Goal: Task Accomplishment & Management: Use online tool/utility

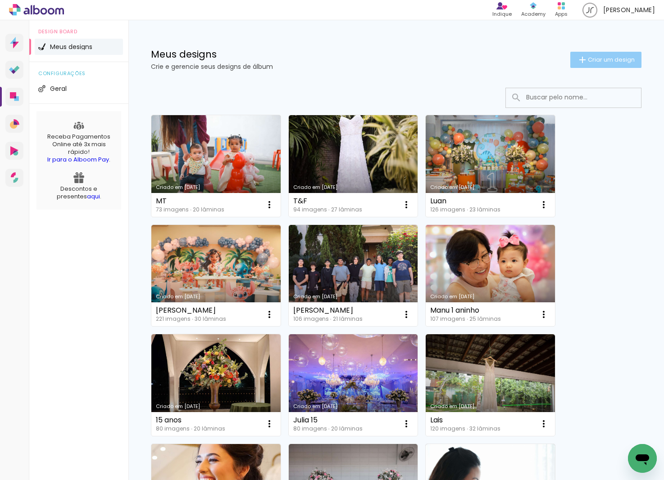
click at [579, 63] on iron-icon at bounding box center [582, 59] width 11 height 11
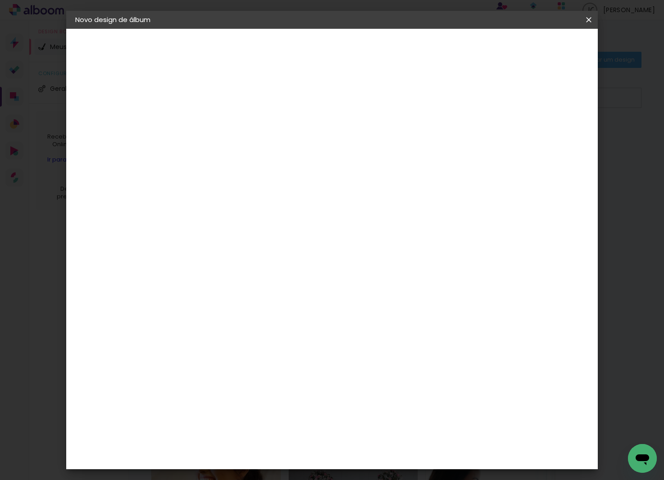
click at [222, 121] on input at bounding box center [222, 121] width 0 height 14
type input "[PERSON_NAME] e [PERSON_NAME]"
type paper-input "[PERSON_NAME] e [PERSON_NAME]"
click at [0, 0] on slot "Avançar" at bounding box center [0, 0] width 0 height 0
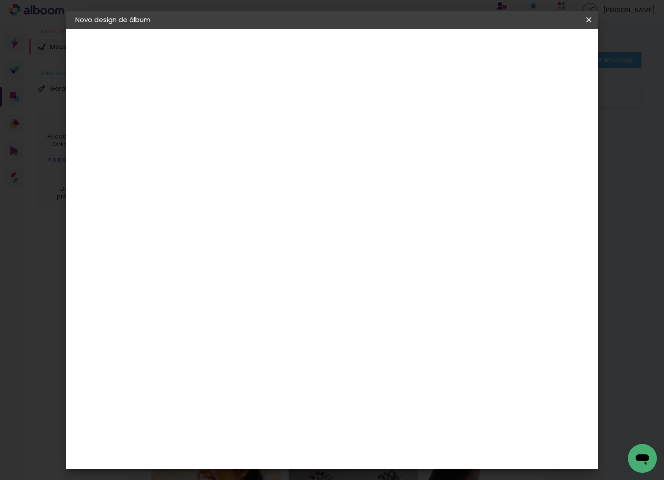
click at [233, 456] on div "Foto 15" at bounding box center [225, 463] width 16 height 14
click at [0, 0] on slot "Avançar" at bounding box center [0, 0] width 0 height 0
click at [369, 46] on paper-button "Avançar" at bounding box center [347, 47] width 44 height 15
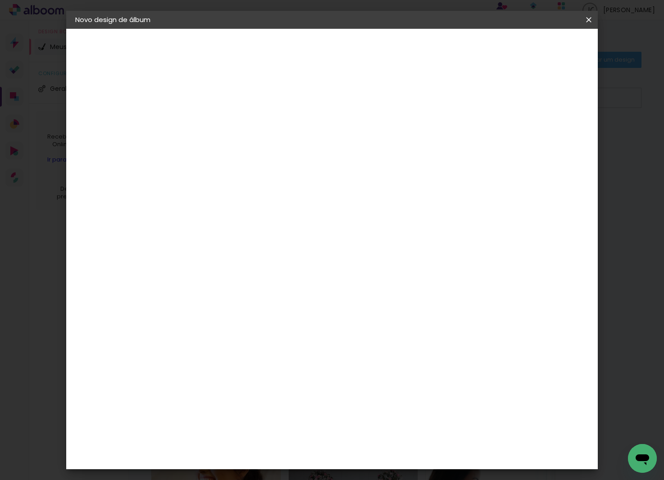
click at [539, 49] on span "Iniciar design" at bounding box center [518, 48] width 41 height 6
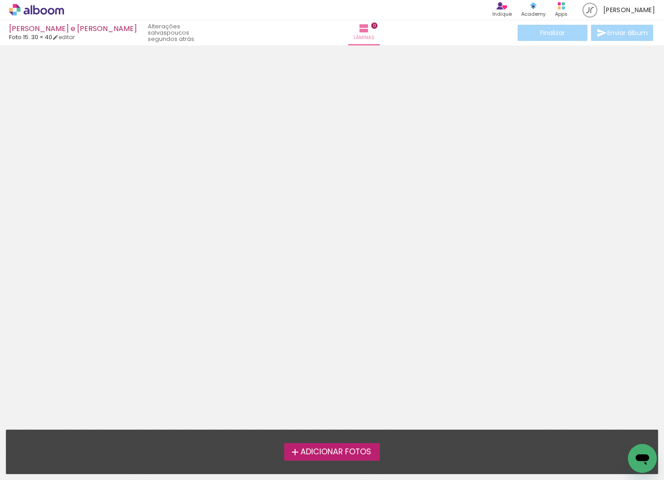
click at [352, 456] on span "Adicionar Fotos" at bounding box center [335, 453] width 71 height 8
click at [0, 0] on input "file" at bounding box center [0, 0] width 0 height 0
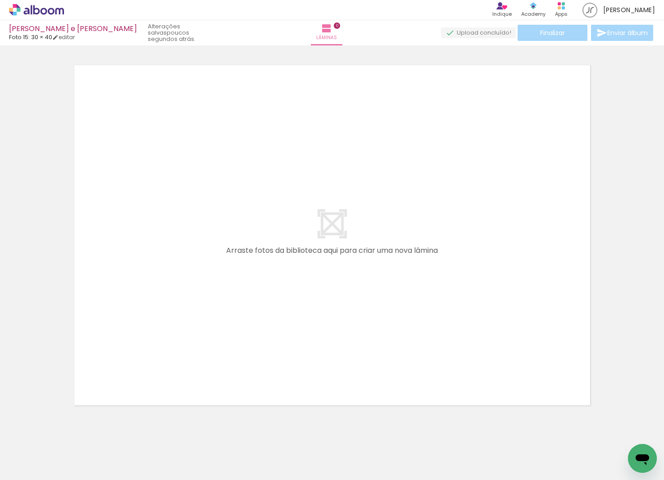
scroll to position [12, 0]
click at [46, 473] on paper-button "Adicionar Fotos" at bounding box center [28, 468] width 44 height 14
click at [0, 0] on input "file" at bounding box center [0, 0] width 0 height 0
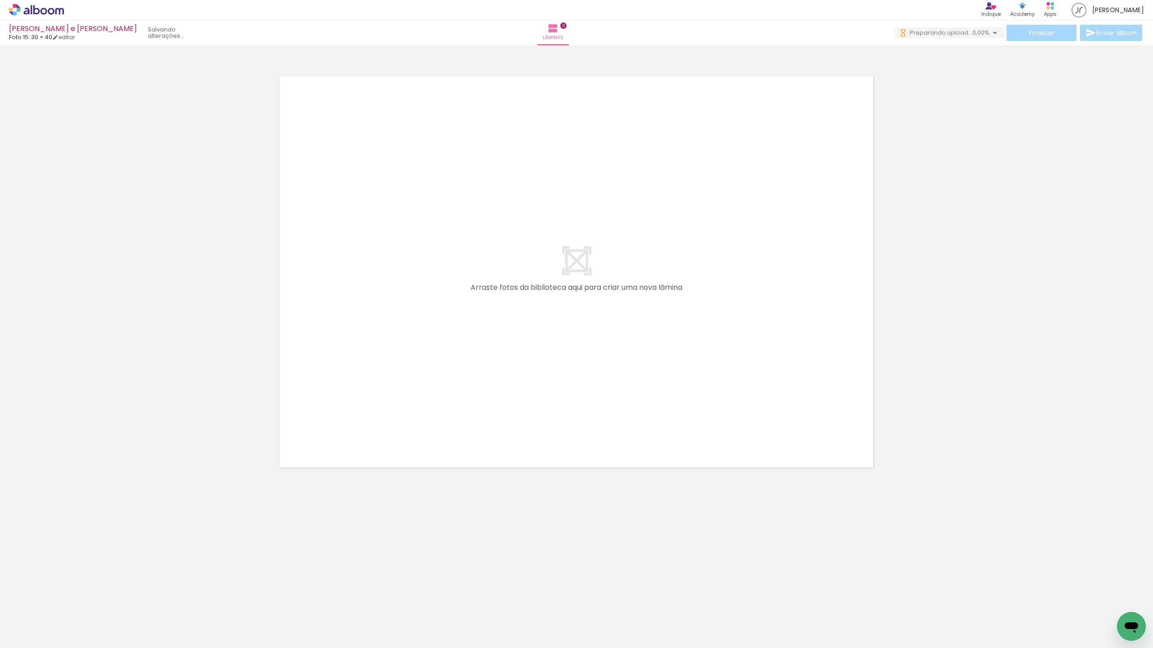
scroll to position [0, 0]
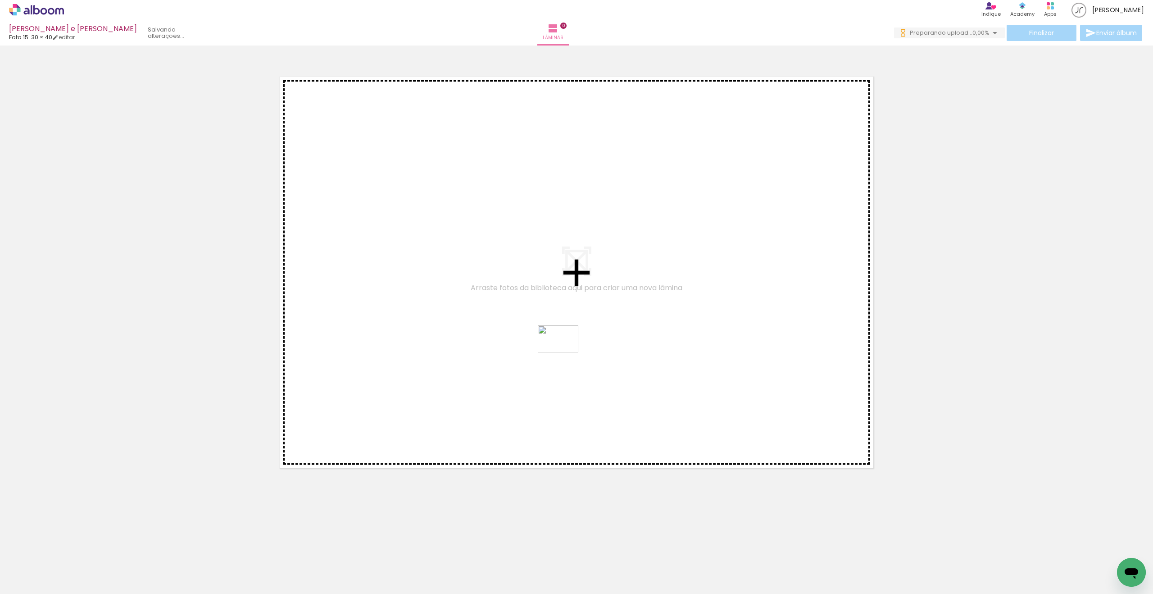
drag, startPoint x: 451, startPoint y: 565, endPoint x: 566, endPoint y: 344, distance: 248.7
click at [570, 345] on quentale-workspace at bounding box center [576, 297] width 1153 height 594
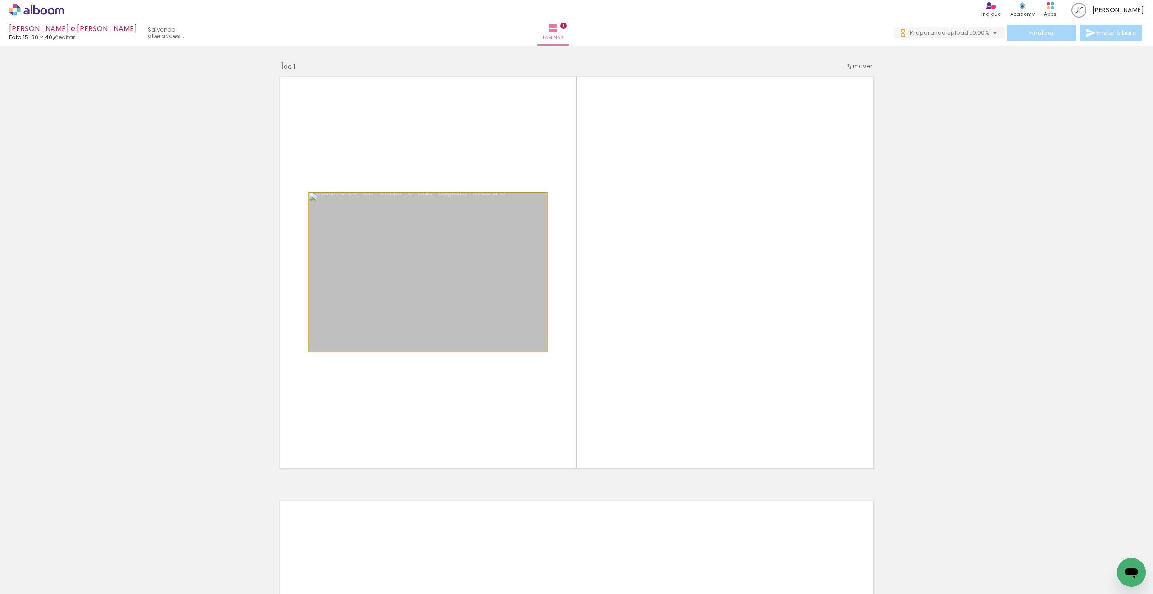
drag, startPoint x: 490, startPoint y: 299, endPoint x: 100, endPoint y: 382, distance: 399.6
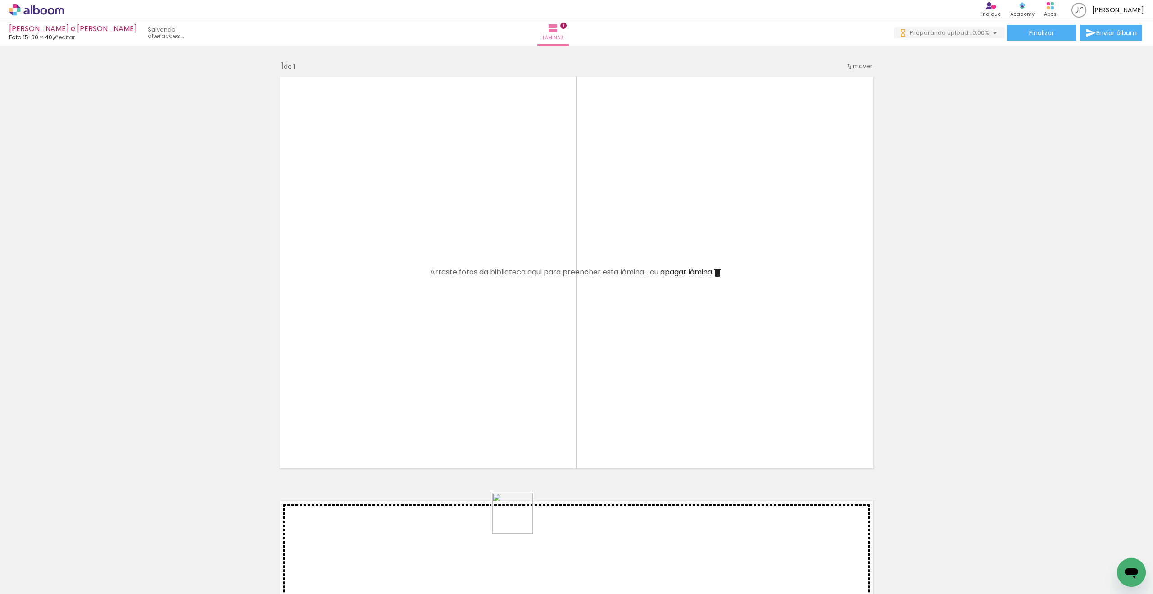
drag, startPoint x: 508, startPoint y: 546, endPoint x: 606, endPoint y: 382, distance: 191.3
click at [612, 377] on quentale-workspace at bounding box center [576, 297] width 1153 height 594
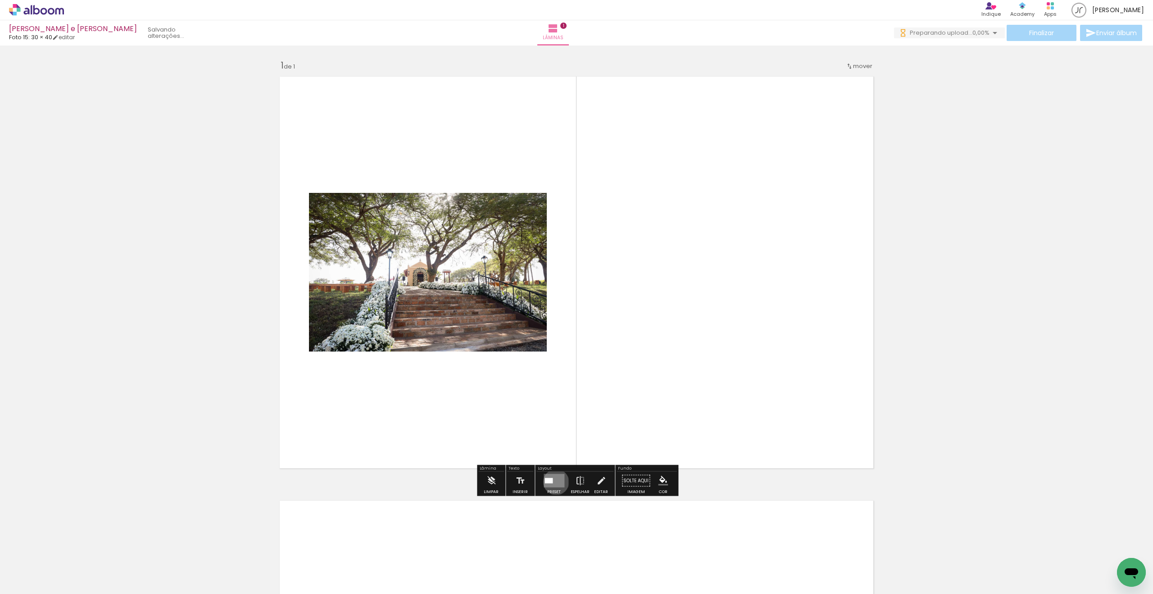
click at [554, 480] on quentale-layouter at bounding box center [554, 481] width 21 height 14
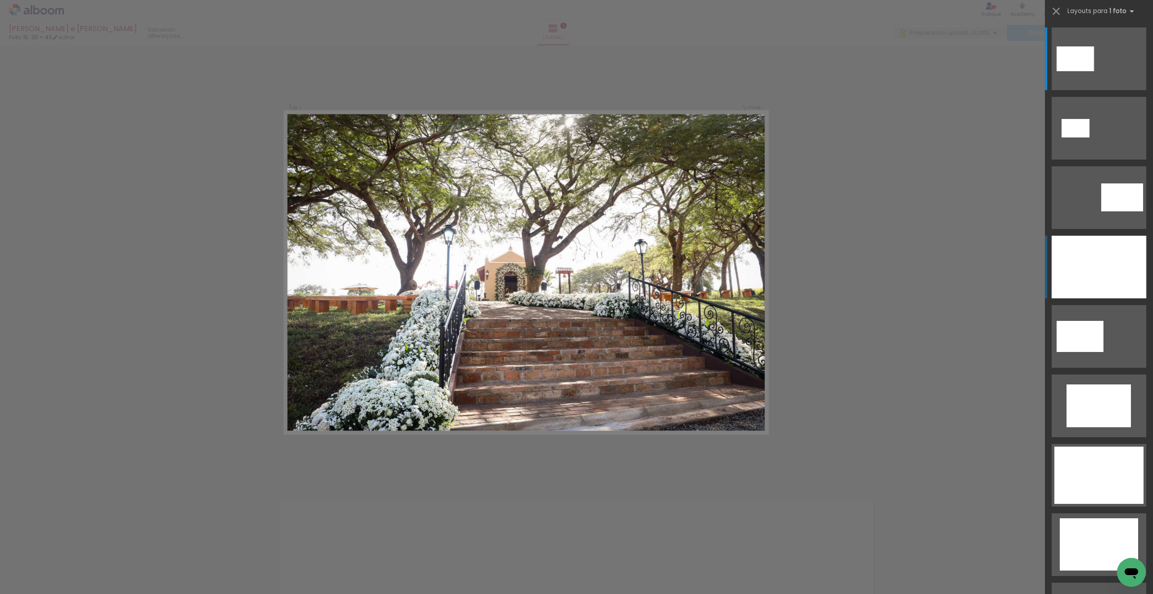
click at [663, 278] on div at bounding box center [1098, 267] width 95 height 63
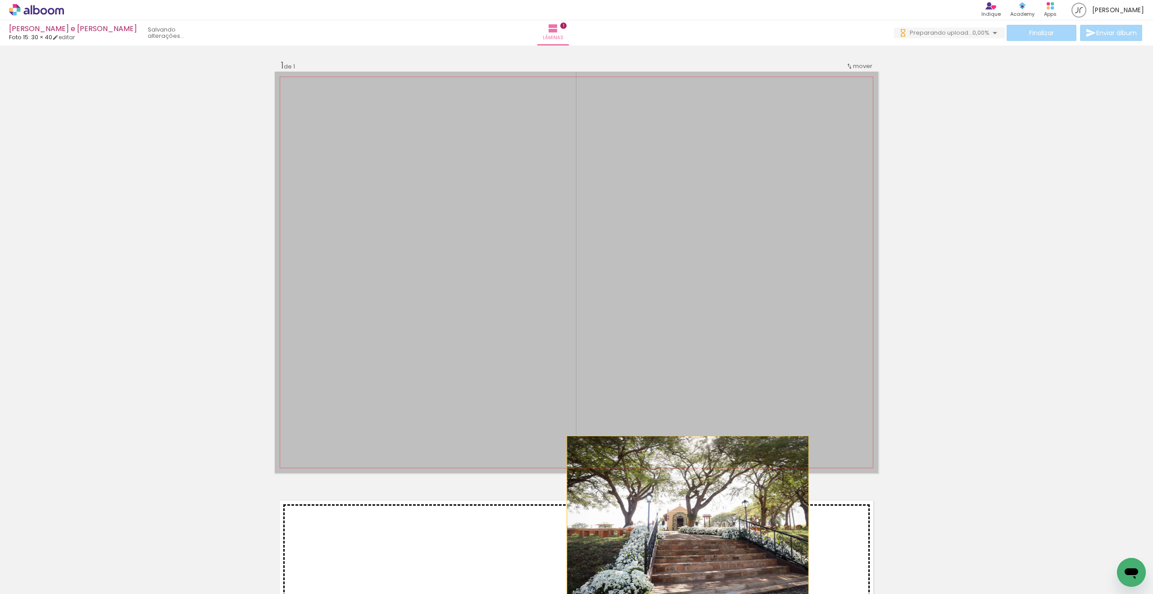
drag, startPoint x: 734, startPoint y: 320, endPoint x: 688, endPoint y: 517, distance: 202.1
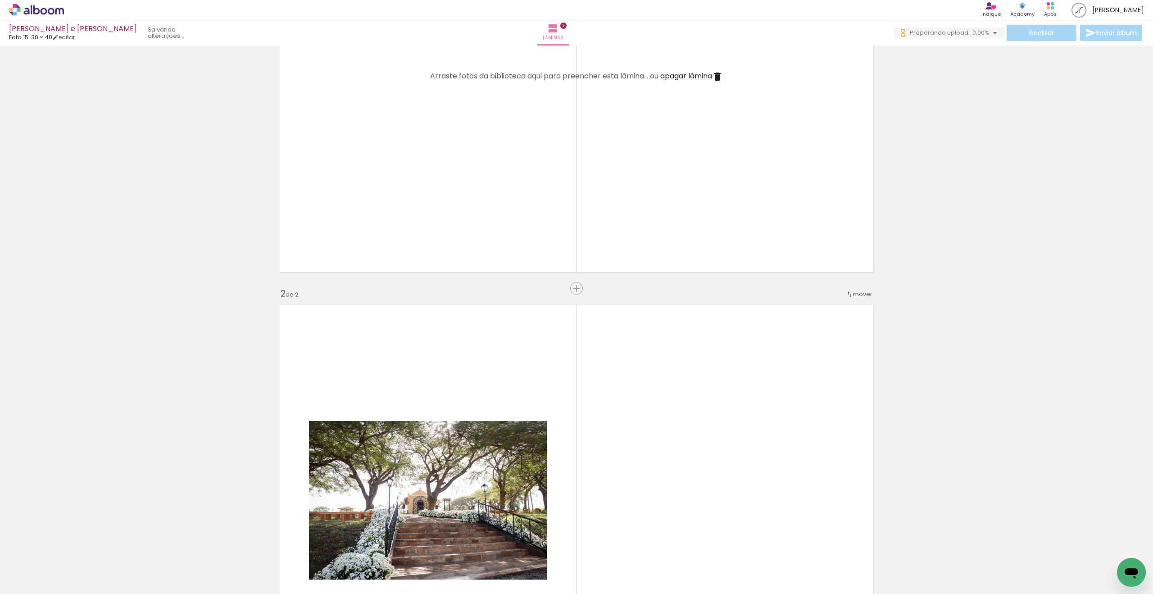
scroll to position [405, 0]
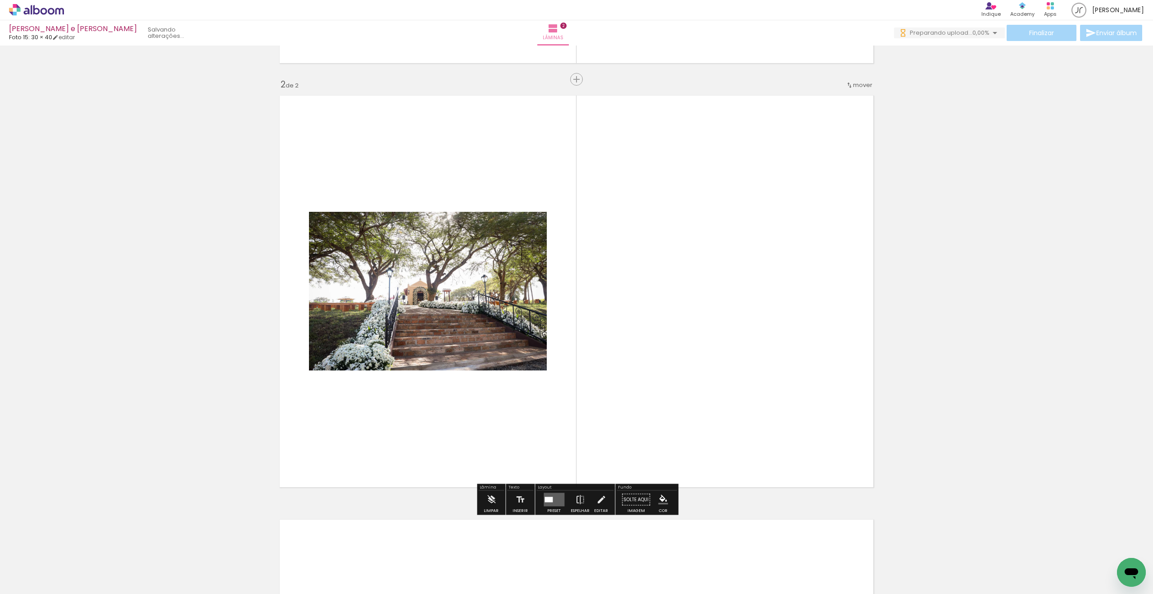
click at [547, 480] on div at bounding box center [548, 499] width 8 height 5
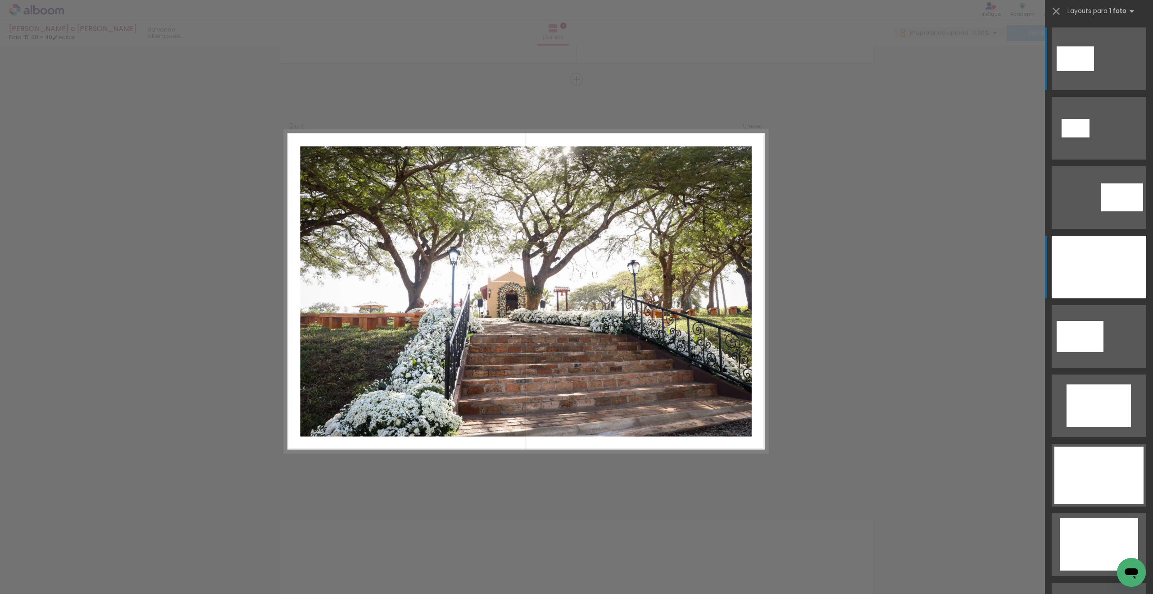
scroll to position [404, 0]
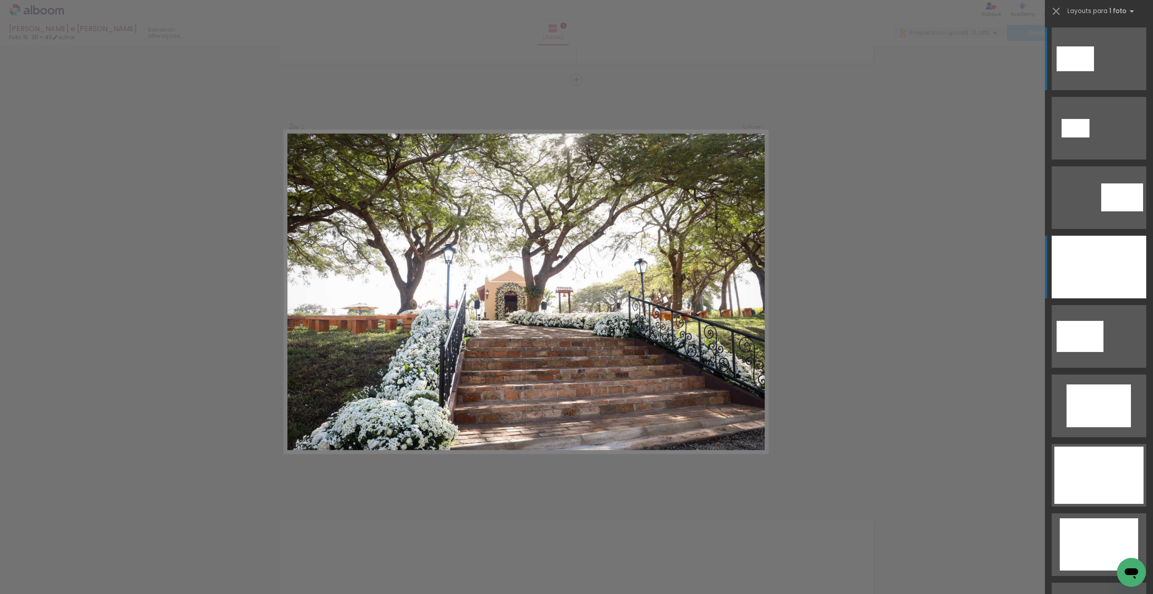
click at [663, 284] on div at bounding box center [1098, 267] width 95 height 63
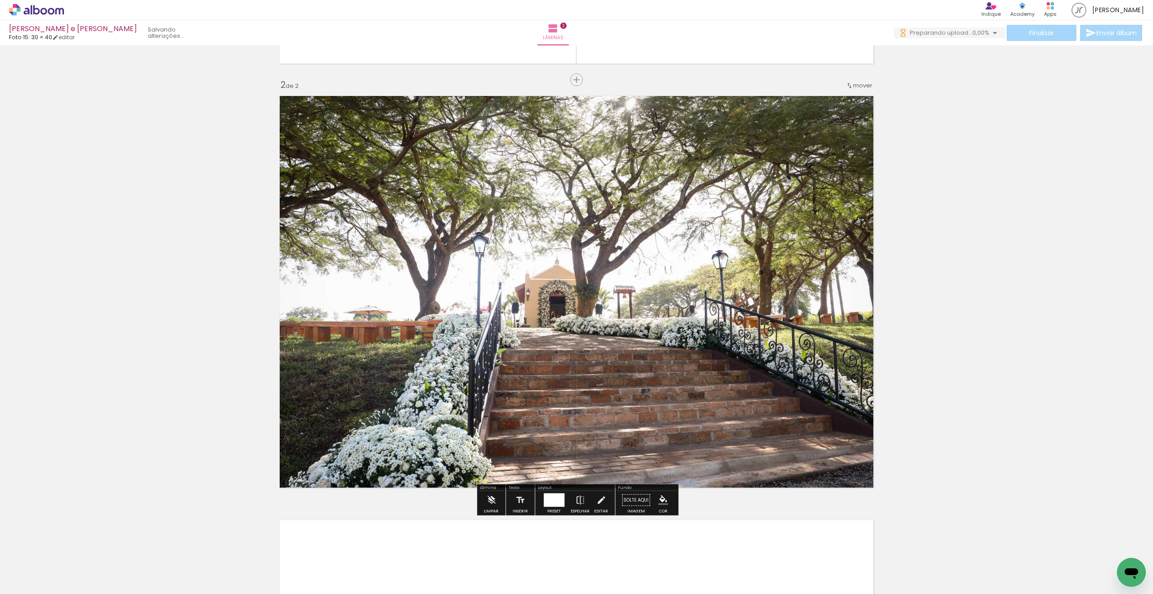
click at [33, 480] on input "Todas as fotos" at bounding box center [25, 566] width 34 height 8
click at [0, 0] on slot "Não utilizadas" at bounding box center [0, 0] width 0 height 0
type input "Não utilizadas"
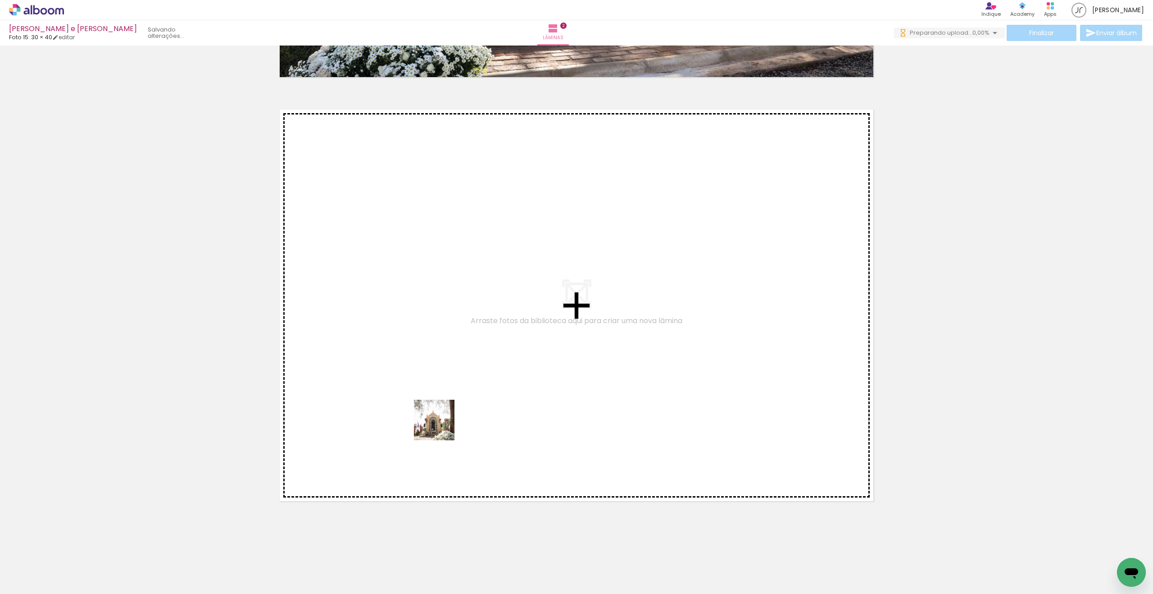
scroll to position [0, 0]
drag, startPoint x: 449, startPoint y: 537, endPoint x: 442, endPoint y: 395, distance: 142.0
click at [442, 395] on quentale-workspace at bounding box center [576, 297] width 1153 height 594
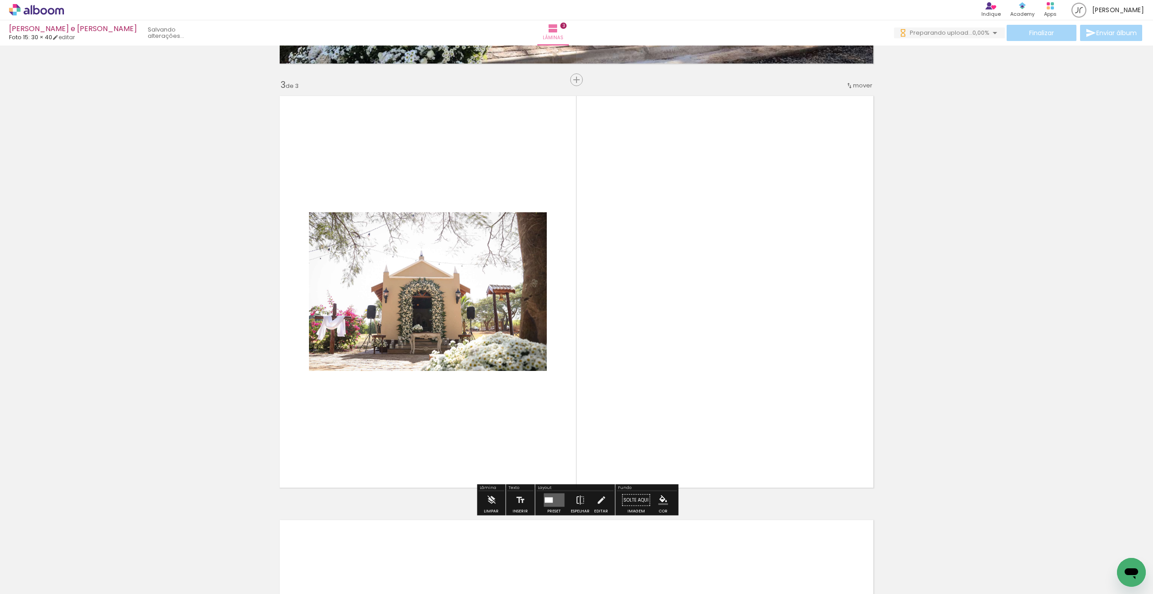
scroll to position [829, 0]
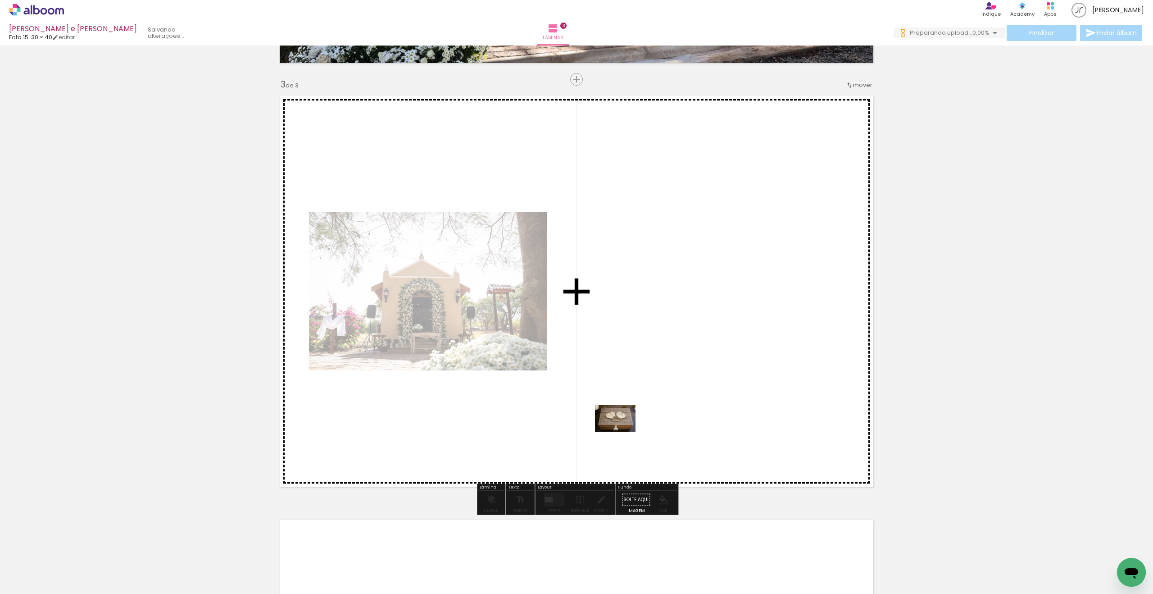
drag, startPoint x: 405, startPoint y: 548, endPoint x: 668, endPoint y: 412, distance: 296.1
click at [663, 405] on quentale-workspace at bounding box center [576, 297] width 1153 height 594
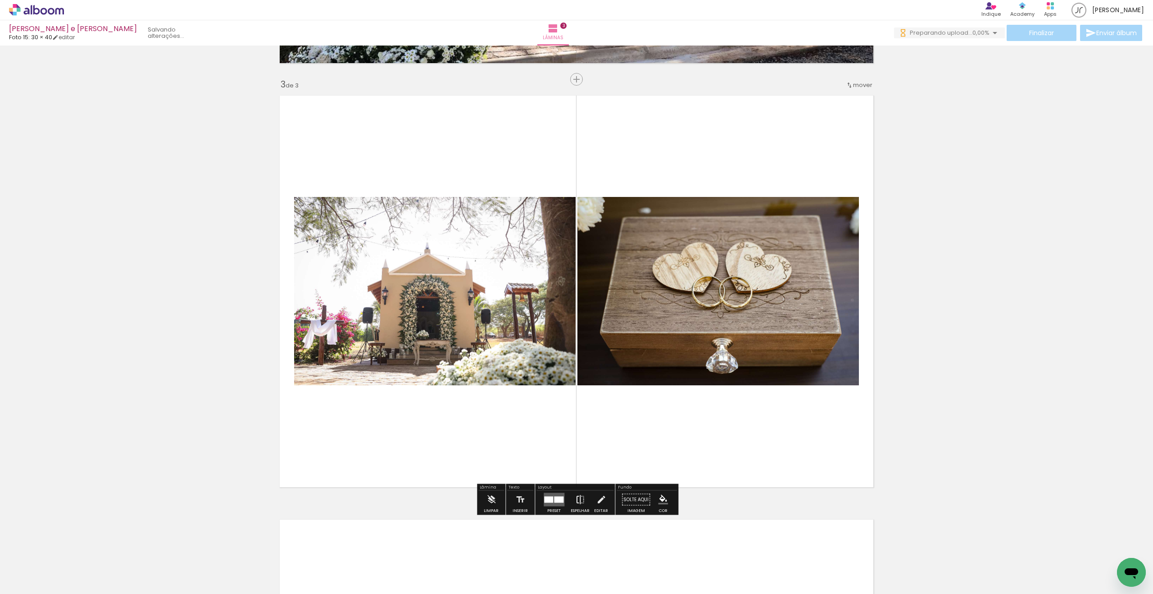
scroll to position [0, 0]
drag, startPoint x: 407, startPoint y: 569, endPoint x: 435, endPoint y: 444, distance: 128.2
click at [439, 434] on quentale-workspace at bounding box center [576, 297] width 1153 height 594
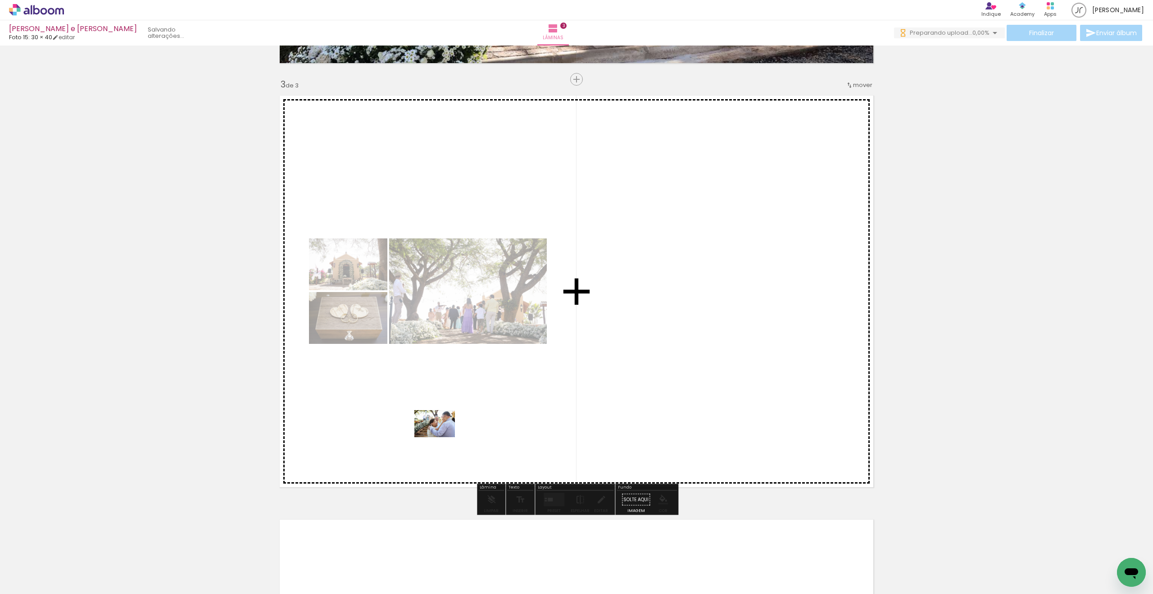
drag, startPoint x: 399, startPoint y: 556, endPoint x: 441, endPoint y: 446, distance: 117.4
click at [444, 431] on quentale-workspace at bounding box center [576, 297] width 1153 height 594
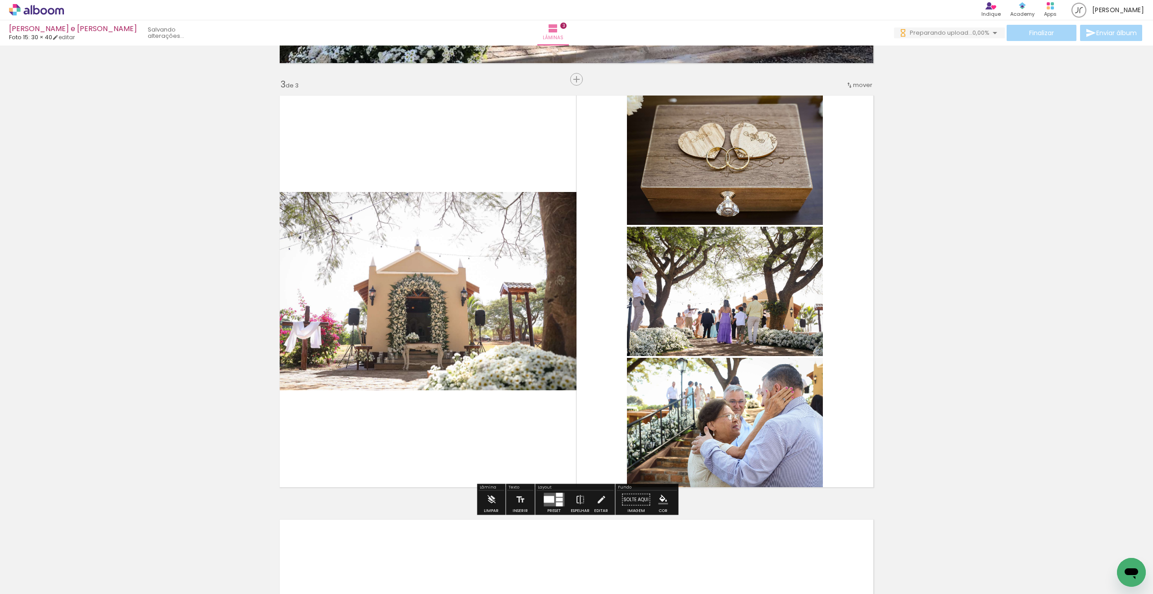
click at [549, 480] on div at bounding box center [549, 499] width 10 height 7
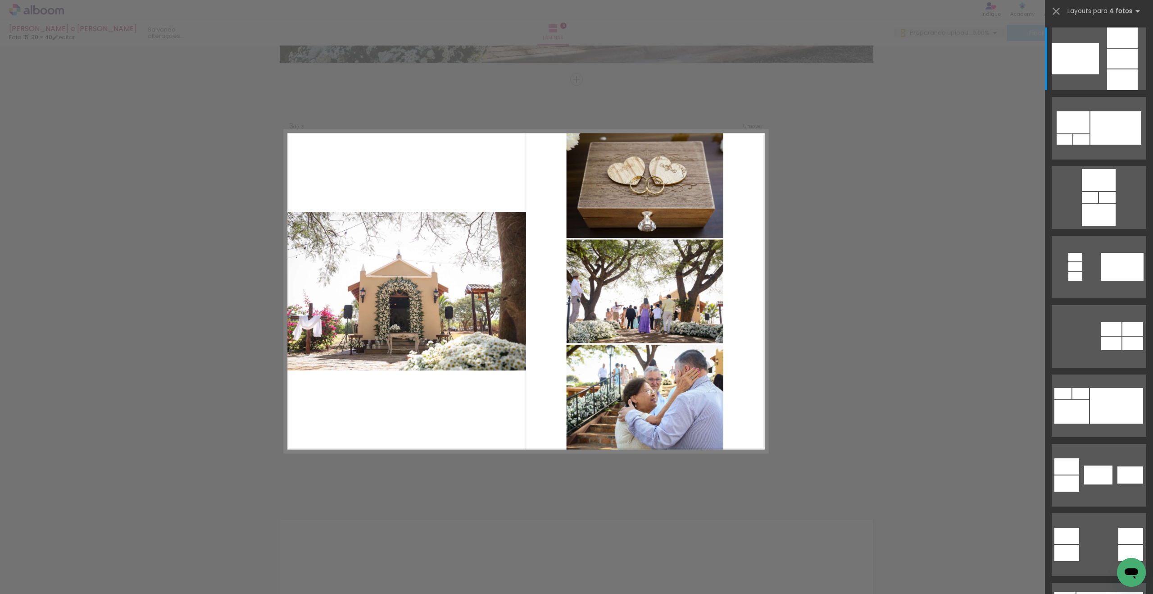
click at [663, 424] on div at bounding box center [1099, 401] width 108 height 69
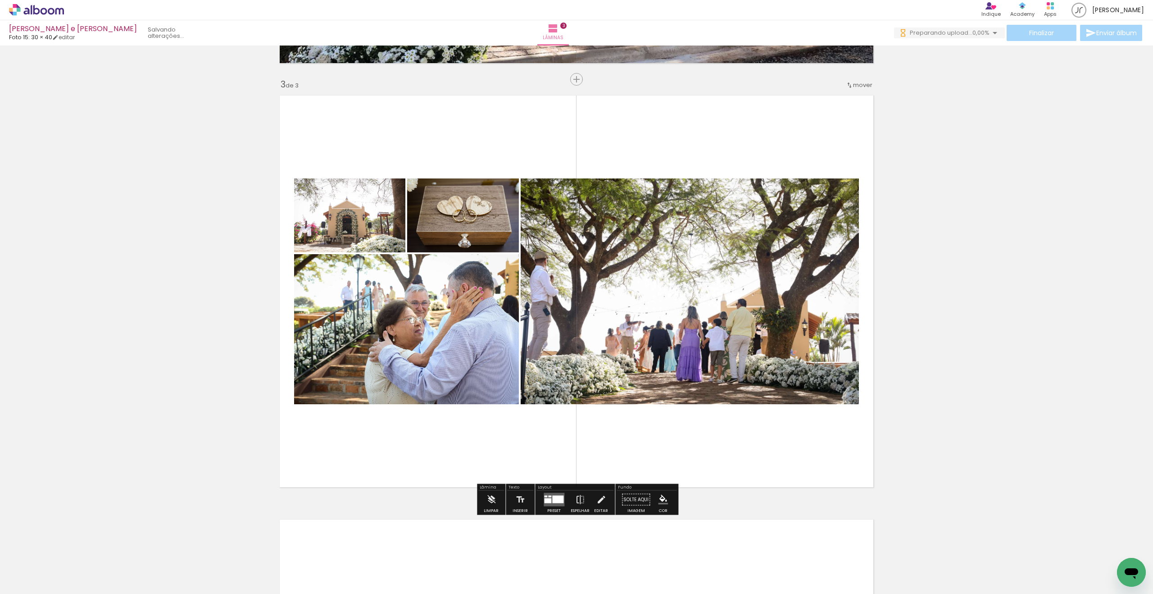
drag, startPoint x: 556, startPoint y: 497, endPoint x: 566, endPoint y: 490, distance: 11.7
click at [555, 480] on div at bounding box center [557, 499] width 11 height 8
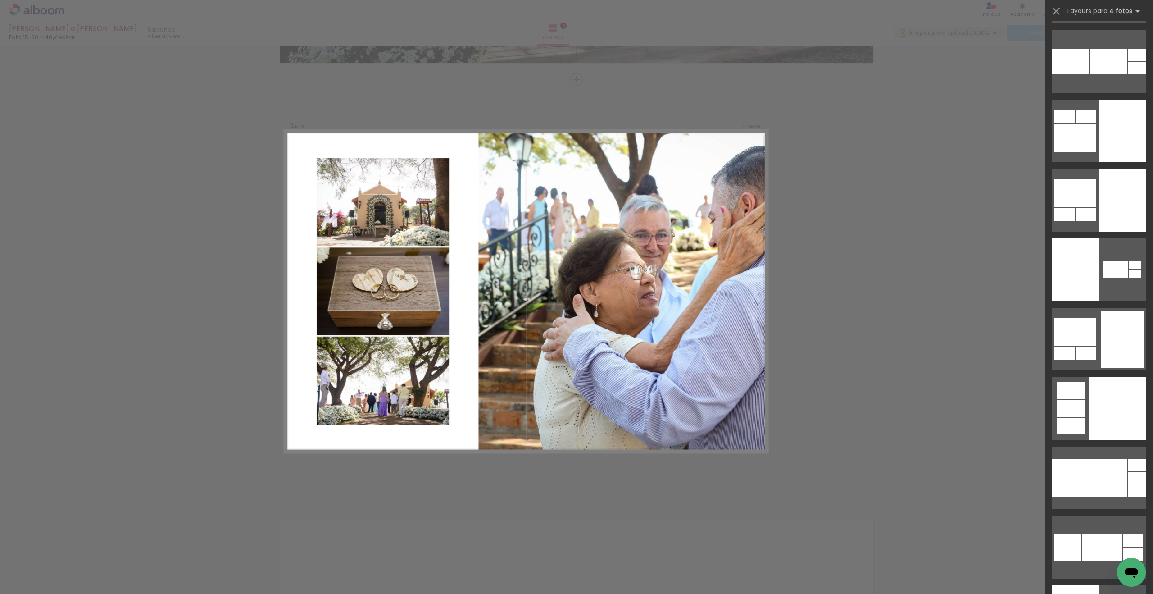
scroll to position [5340, 0]
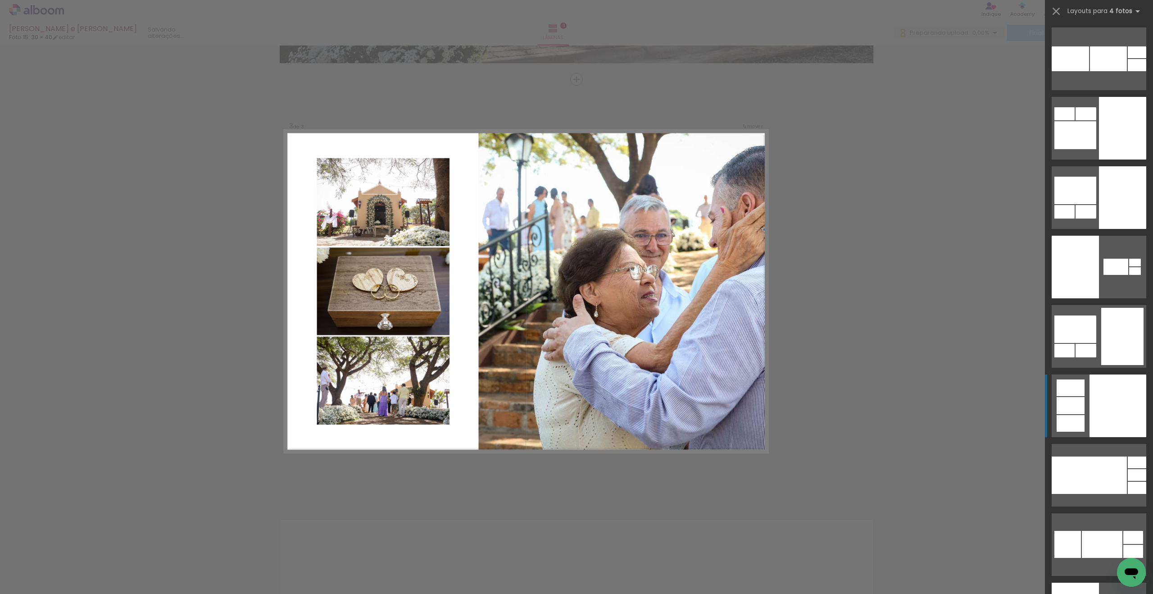
click at [663, 399] on div at bounding box center [1117, 405] width 57 height 63
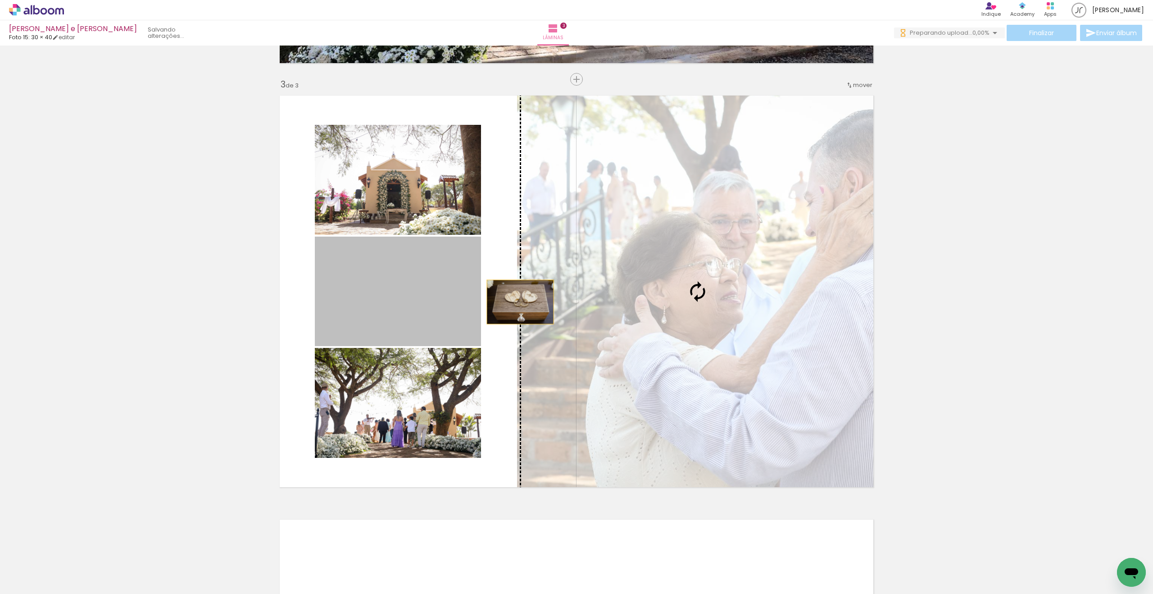
drag, startPoint x: 436, startPoint y: 295, endPoint x: 676, endPoint y: 297, distance: 240.0
click at [0, 0] on slot at bounding box center [0, 0] width 0 height 0
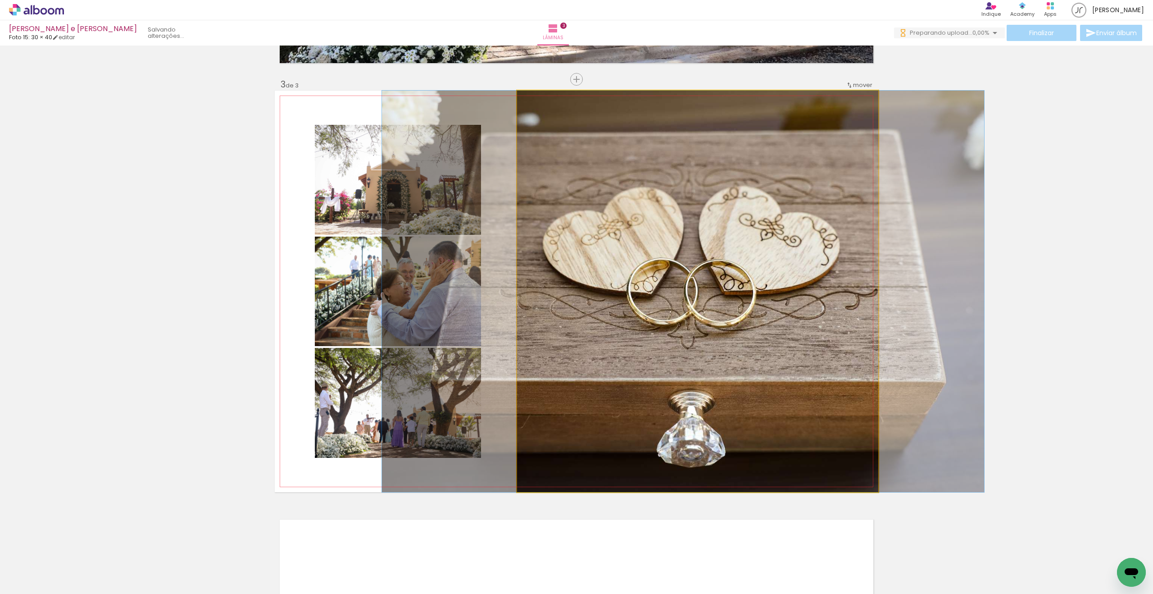
drag, startPoint x: 667, startPoint y: 325, endPoint x: 651, endPoint y: 322, distance: 16.1
click at [653, 323] on div at bounding box center [683, 291] width 602 height 401
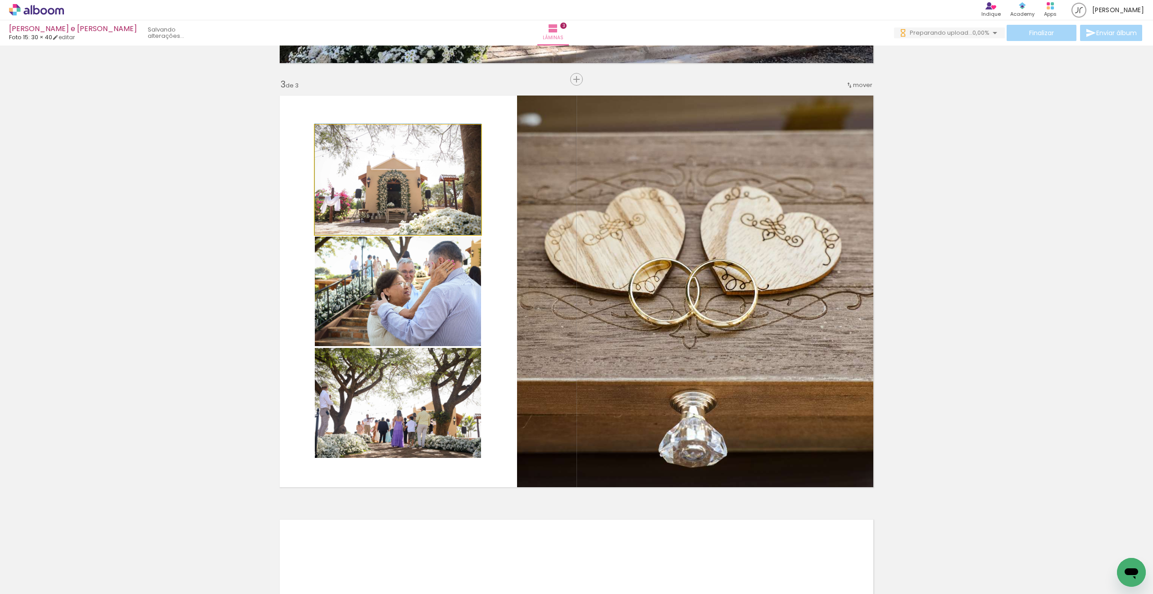
drag, startPoint x: 438, startPoint y: 187, endPoint x: 429, endPoint y: 187, distance: 9.5
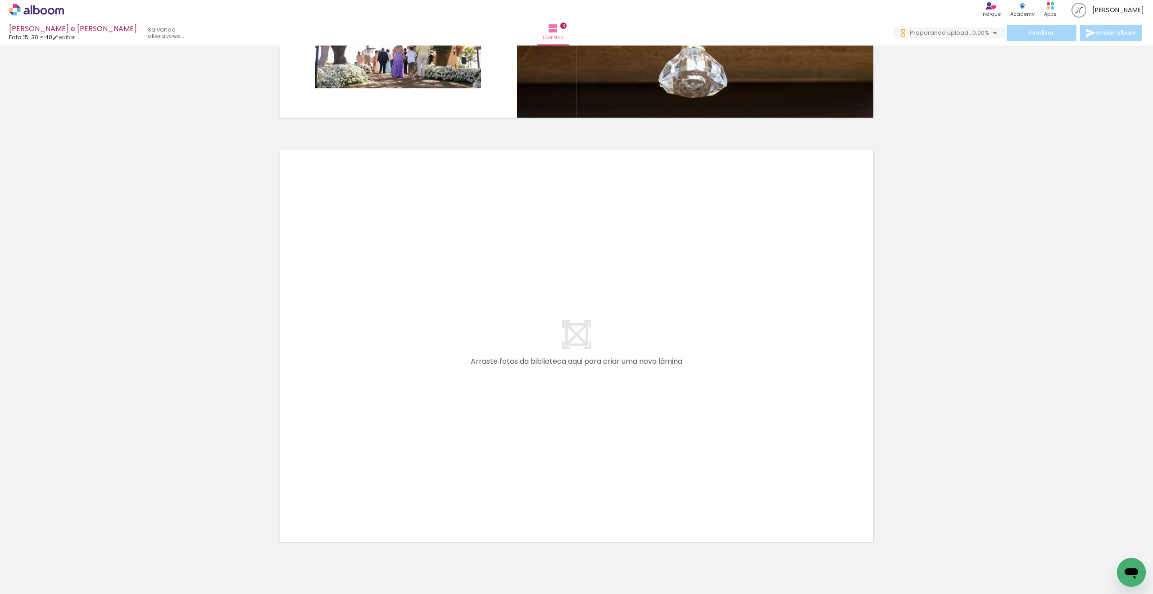
scroll to position [1238, 0]
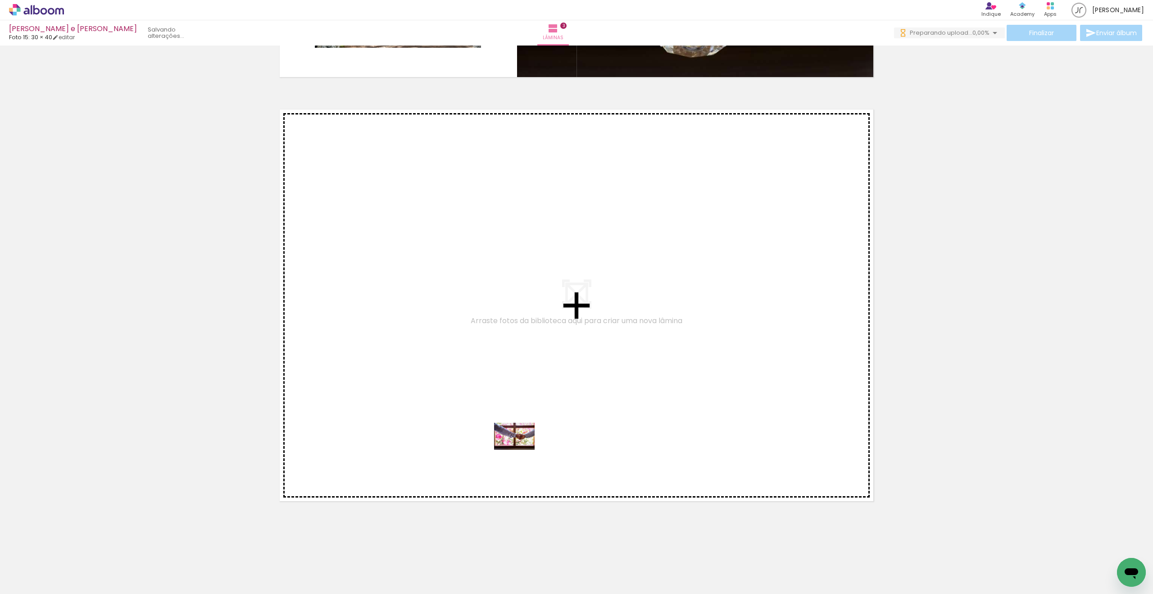
drag, startPoint x: 451, startPoint y: 569, endPoint x: 518, endPoint y: 452, distance: 135.6
click at [518, 452] on quentale-workspace at bounding box center [576, 297] width 1153 height 594
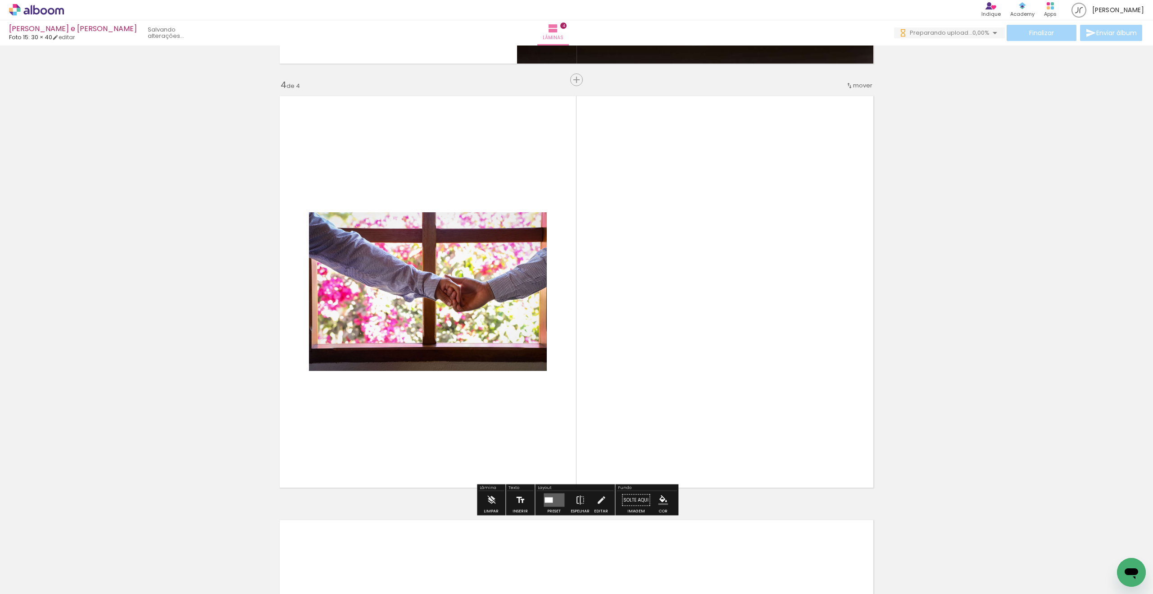
scroll to position [1252, 0]
drag, startPoint x: 550, startPoint y: 496, endPoint x: 559, endPoint y: 483, distance: 16.0
click at [550, 480] on quentale-layouter at bounding box center [554, 500] width 21 height 14
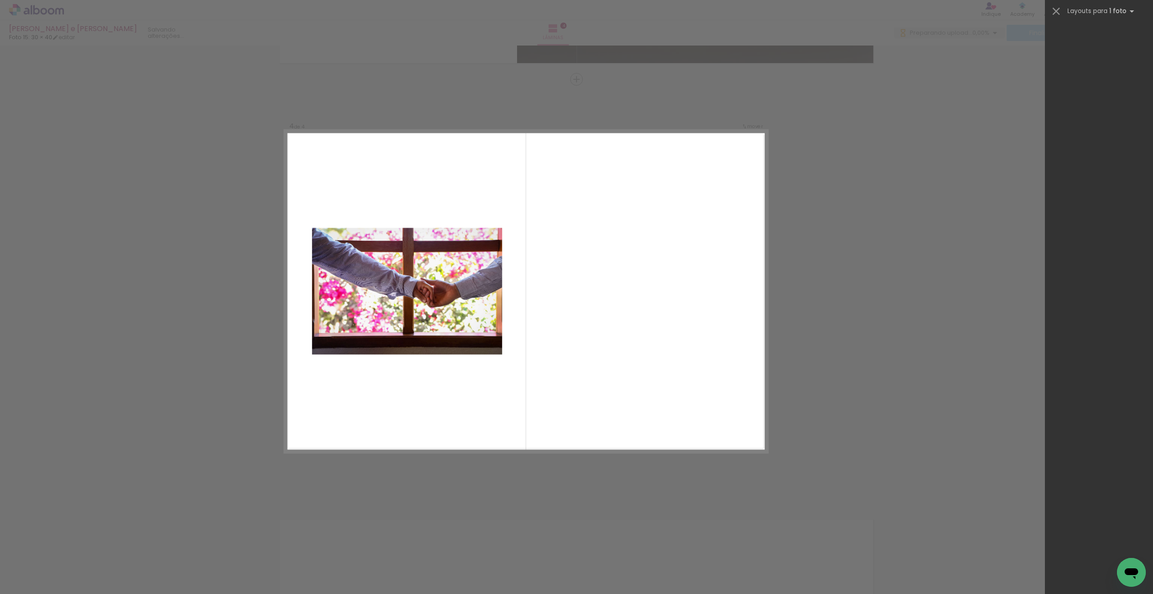
scroll to position [0, 0]
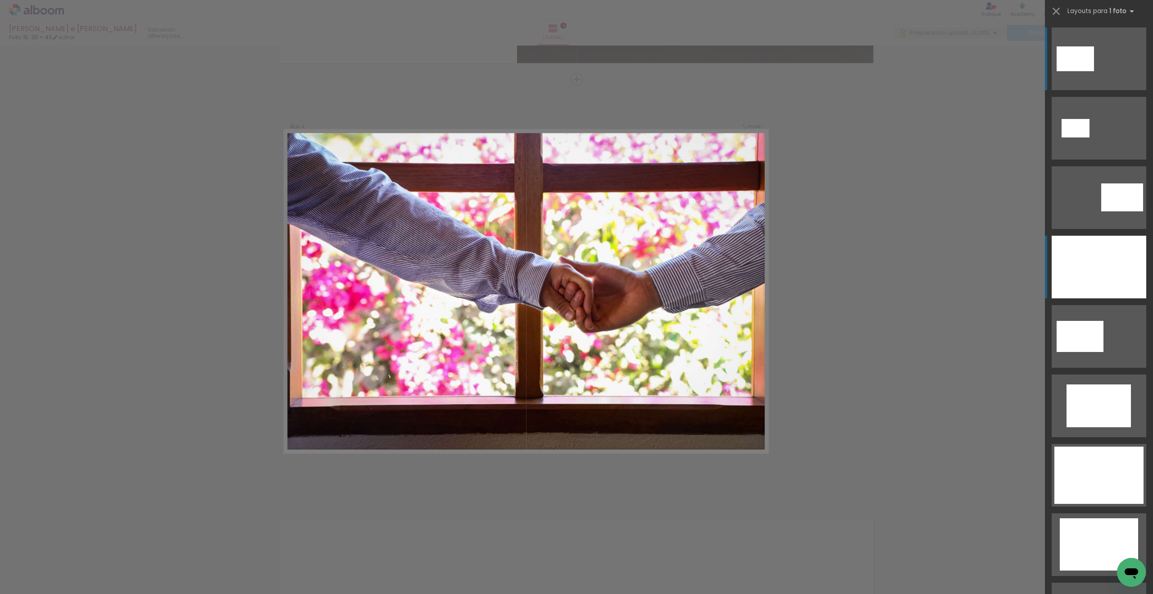
click at [663, 267] on div at bounding box center [1098, 267] width 95 height 63
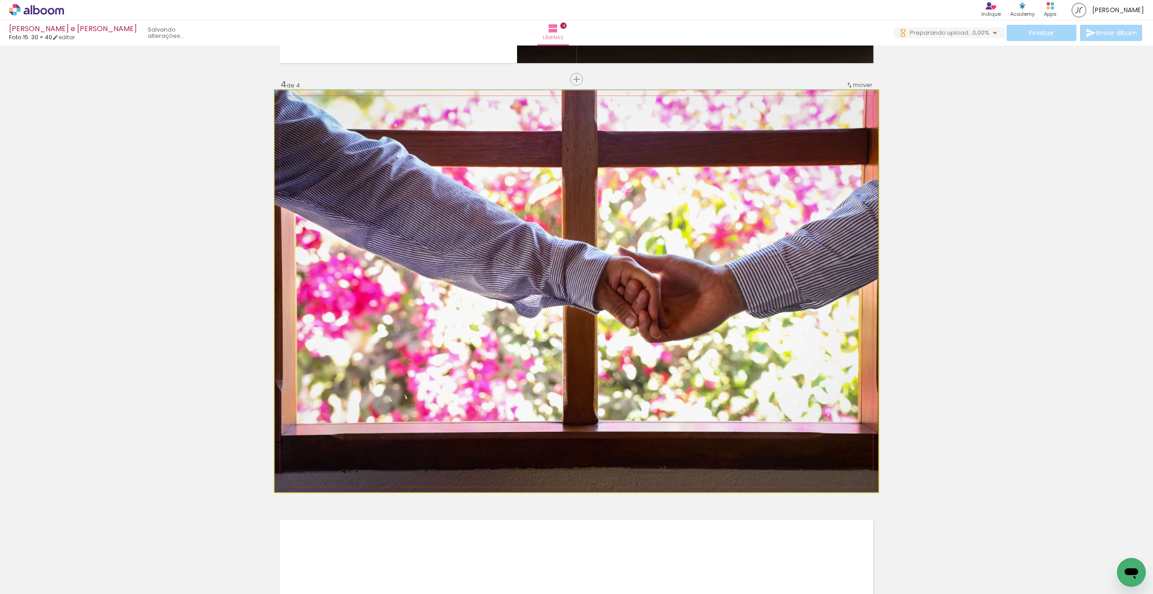
drag, startPoint x: 728, startPoint y: 379, endPoint x: 693, endPoint y: 376, distance: 35.2
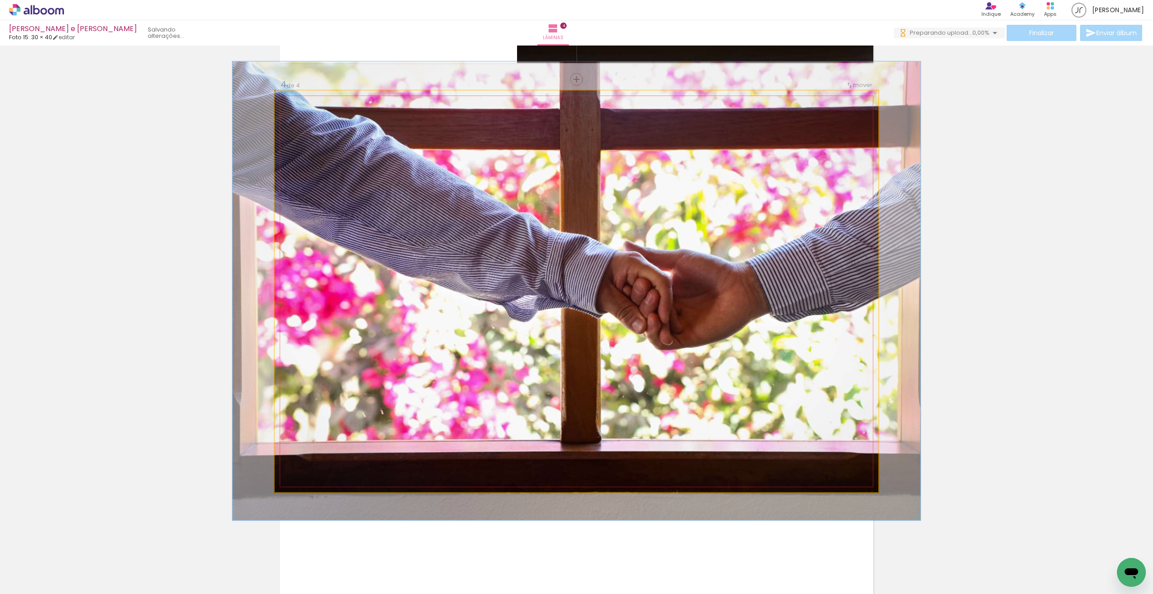
drag, startPoint x: 295, startPoint y: 97, endPoint x: 298, endPoint y: 92, distance: 6.0
type paper-slider "114"
click at [300, 93] on div at bounding box center [300, 100] width 14 height 14
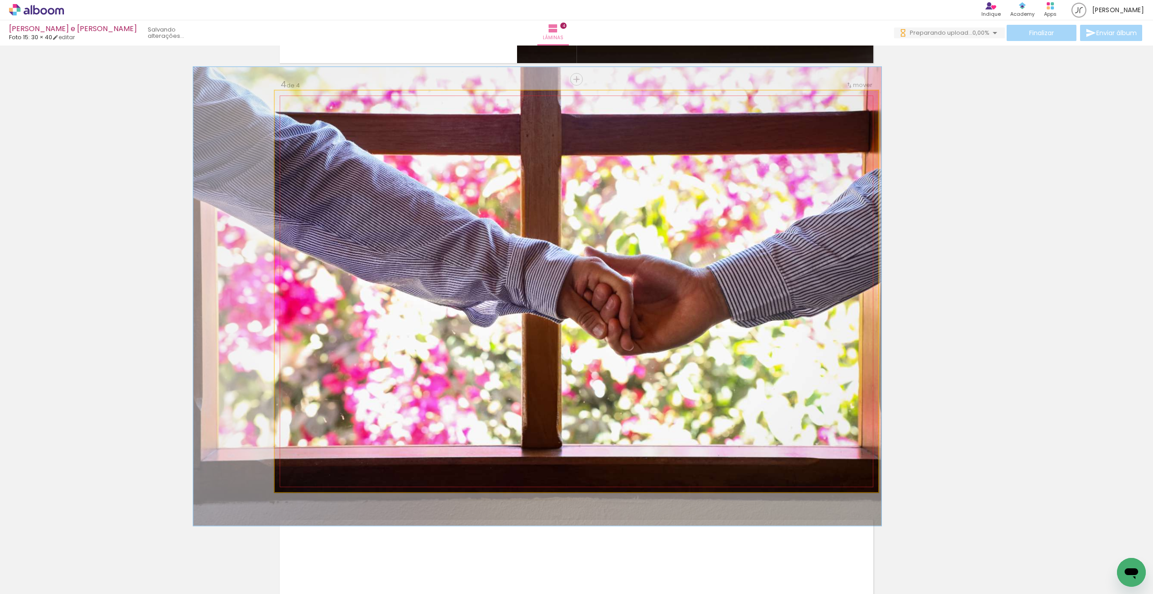
drag, startPoint x: 385, startPoint y: 183, endPoint x: 349, endPoint y: 186, distance: 36.2
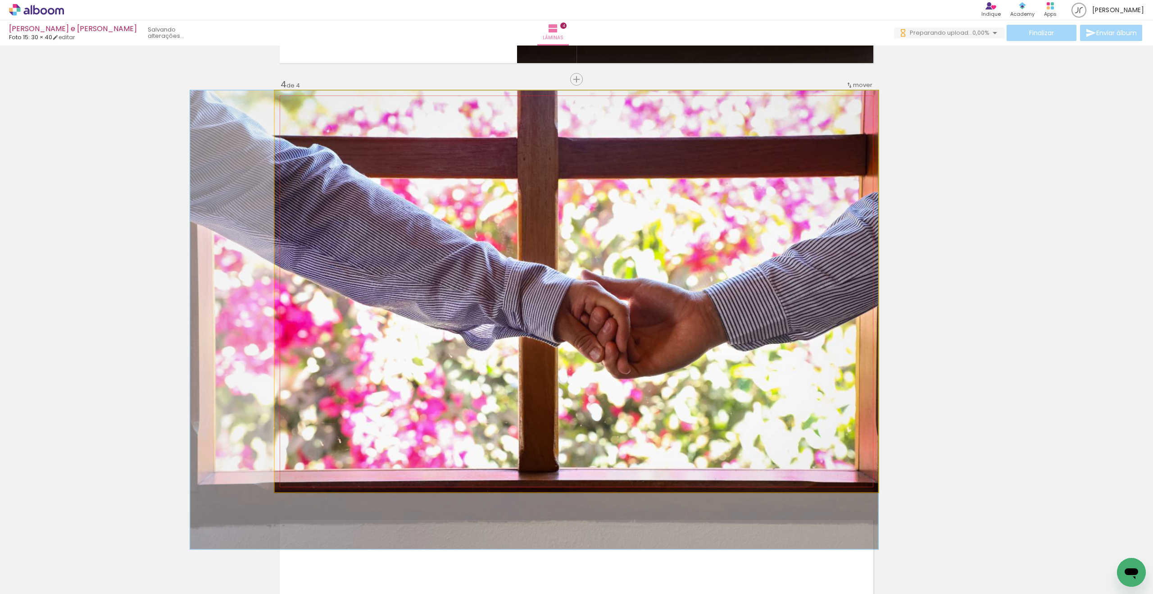
drag, startPoint x: 355, startPoint y: 195, endPoint x: 341, endPoint y: 228, distance: 35.7
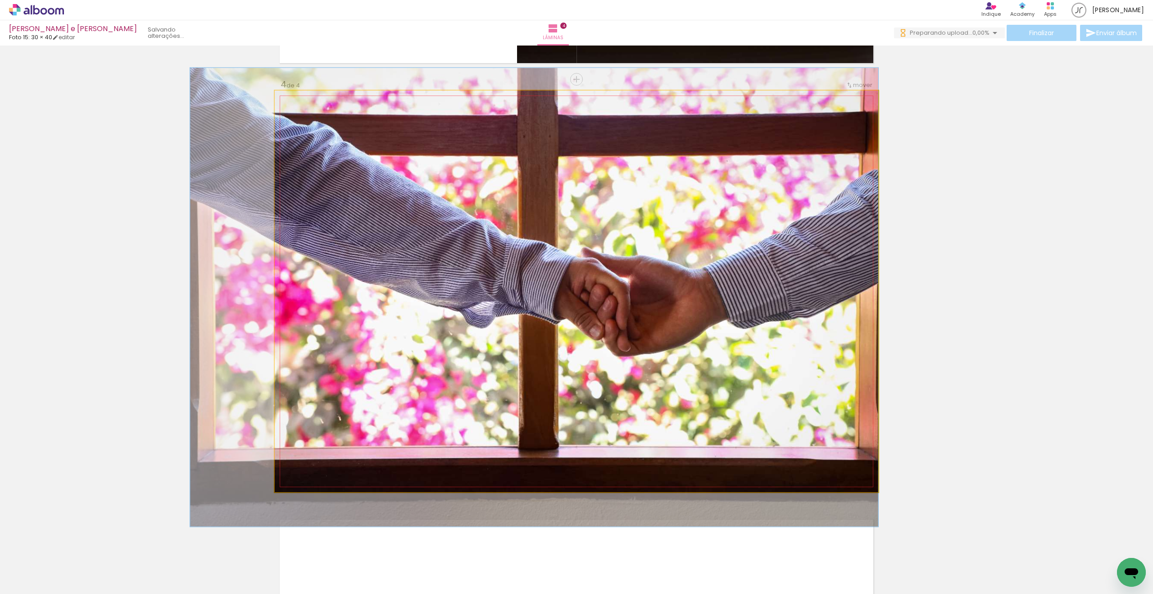
drag, startPoint x: 367, startPoint y: 265, endPoint x: 363, endPoint y: 250, distance: 15.3
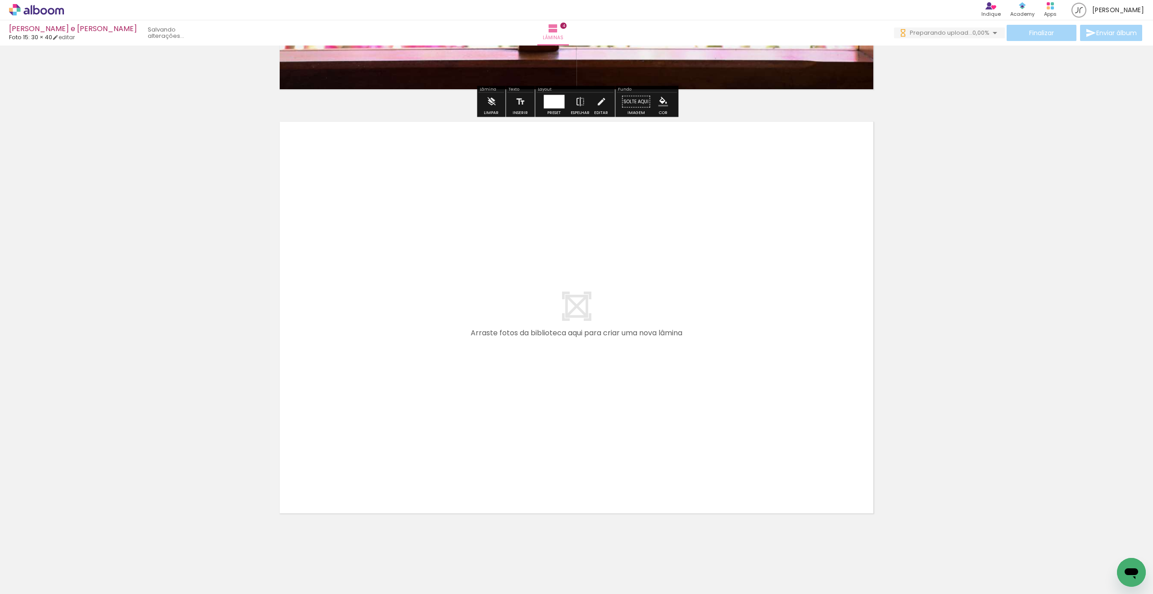
scroll to position [1662, 0]
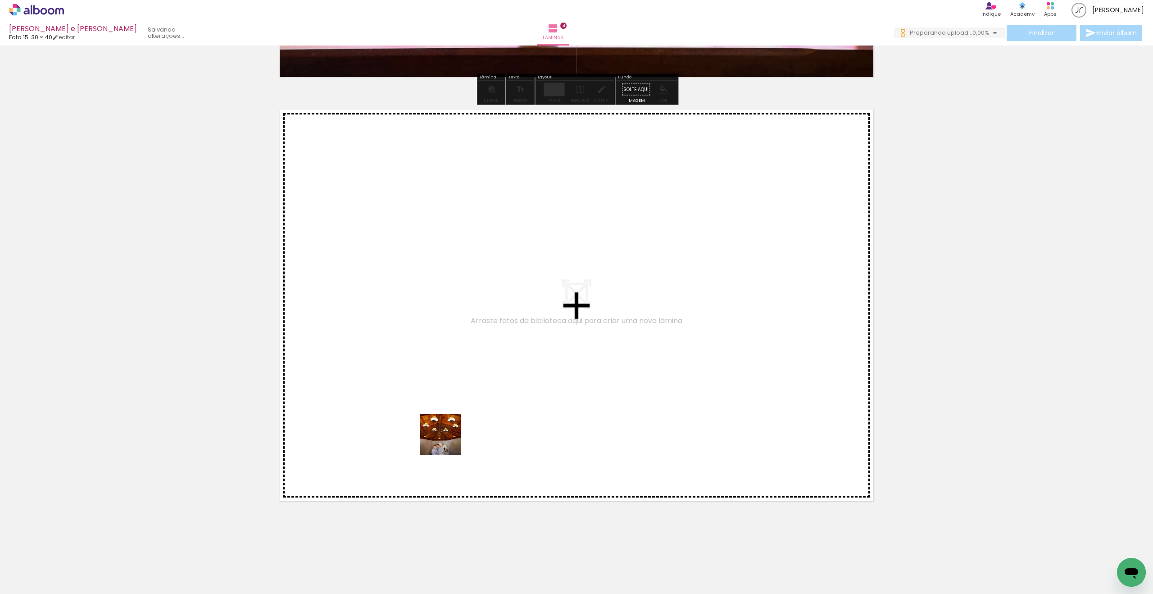
drag, startPoint x: 449, startPoint y: 559, endPoint x: 452, endPoint y: 405, distance: 154.0
click at [452, 405] on quentale-workspace at bounding box center [576, 297] width 1153 height 594
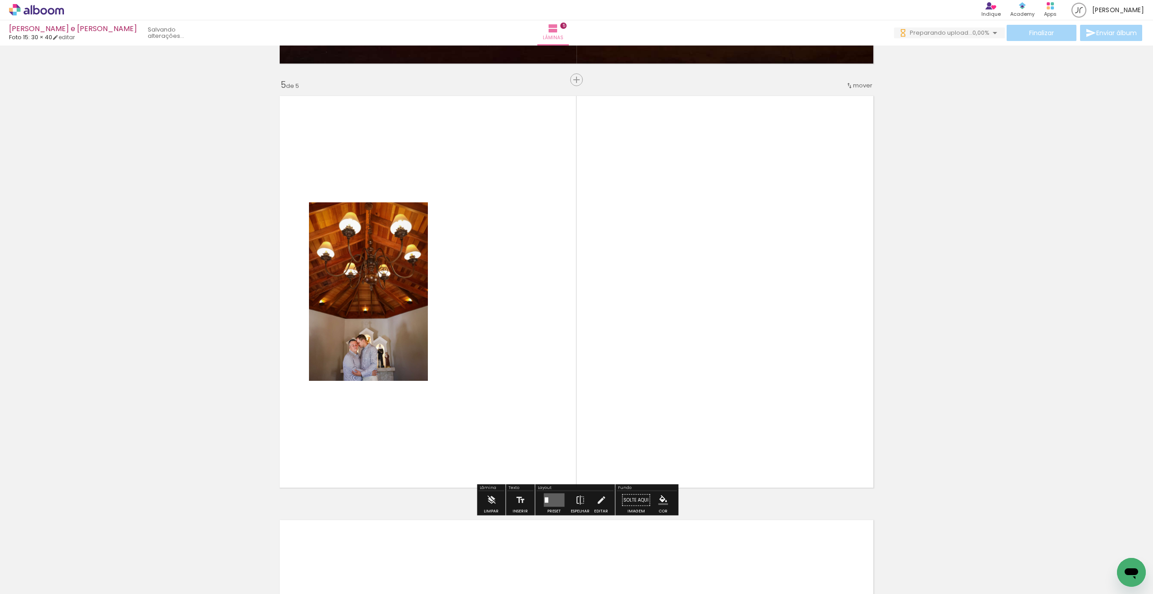
scroll to position [1676, 0]
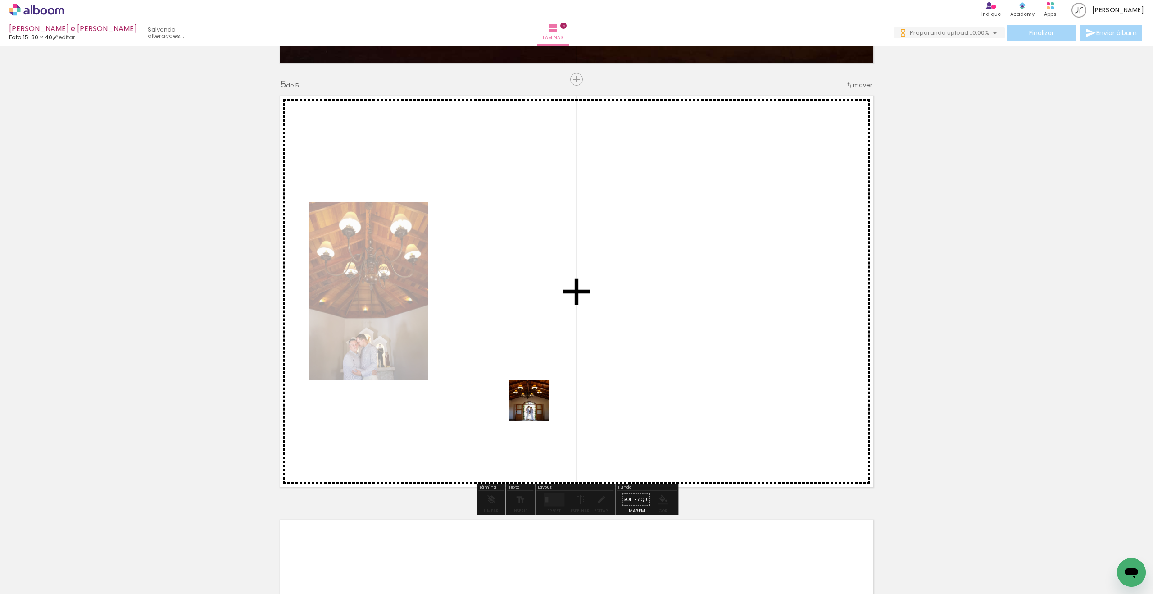
drag, startPoint x: 450, startPoint y: 562, endPoint x: 582, endPoint y: 376, distance: 228.0
click at [592, 353] on quentale-workspace at bounding box center [576, 297] width 1153 height 594
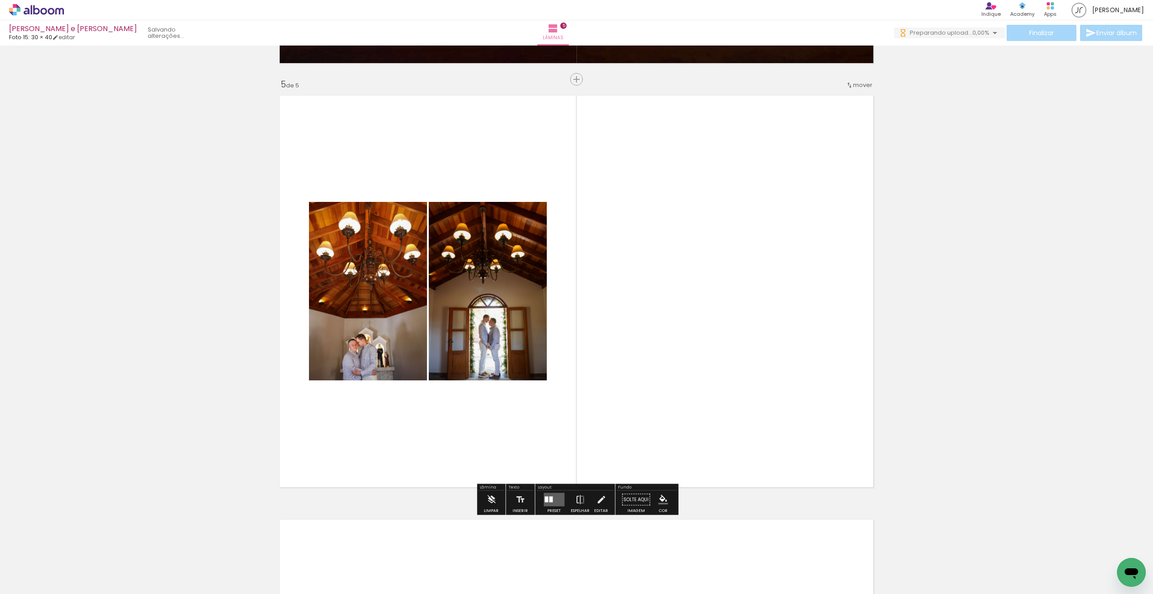
click at [553, 480] on quentale-layouter at bounding box center [554, 500] width 21 height 14
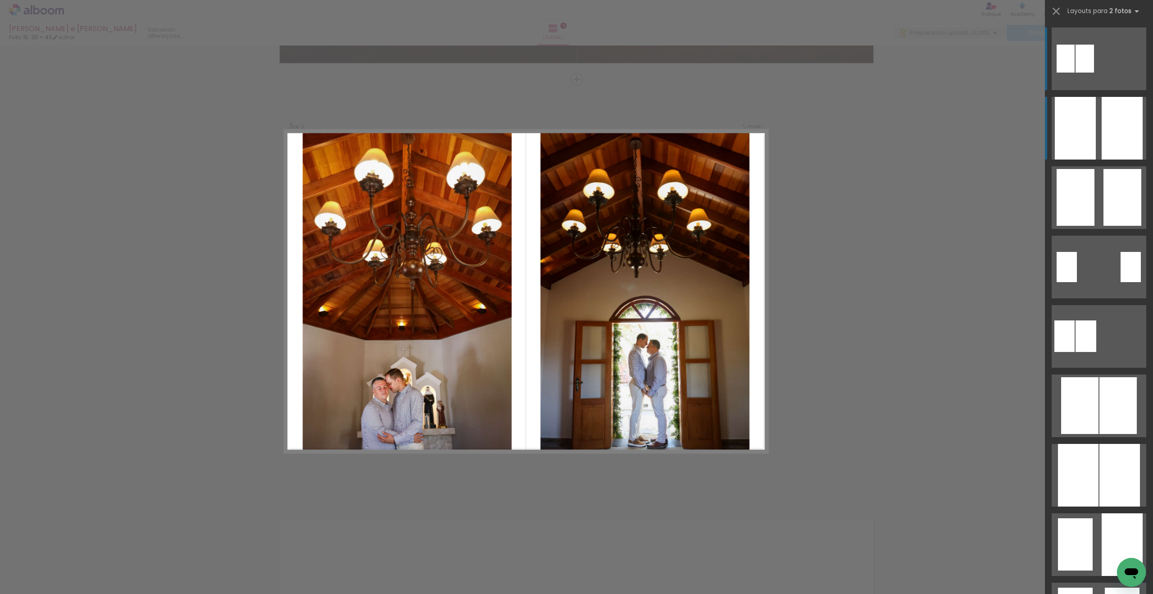
drag, startPoint x: 1122, startPoint y: 129, endPoint x: 1115, endPoint y: 128, distance: 7.2
click at [663, 129] on div at bounding box center [1121, 128] width 41 height 63
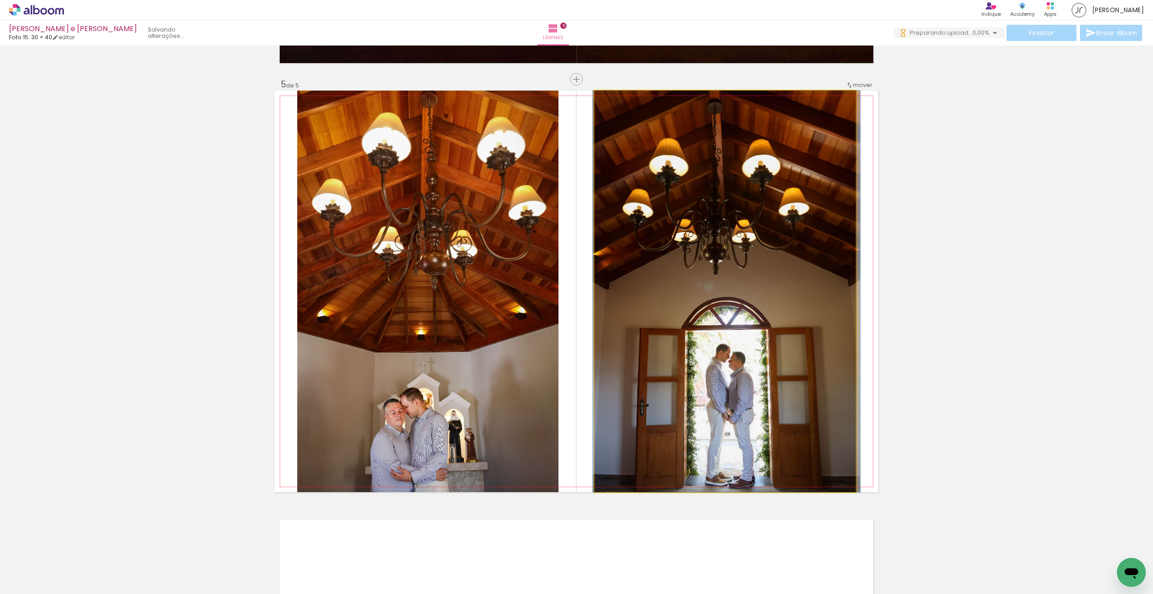
drag, startPoint x: 747, startPoint y: 366, endPoint x: 747, endPoint y: 321, distance: 44.6
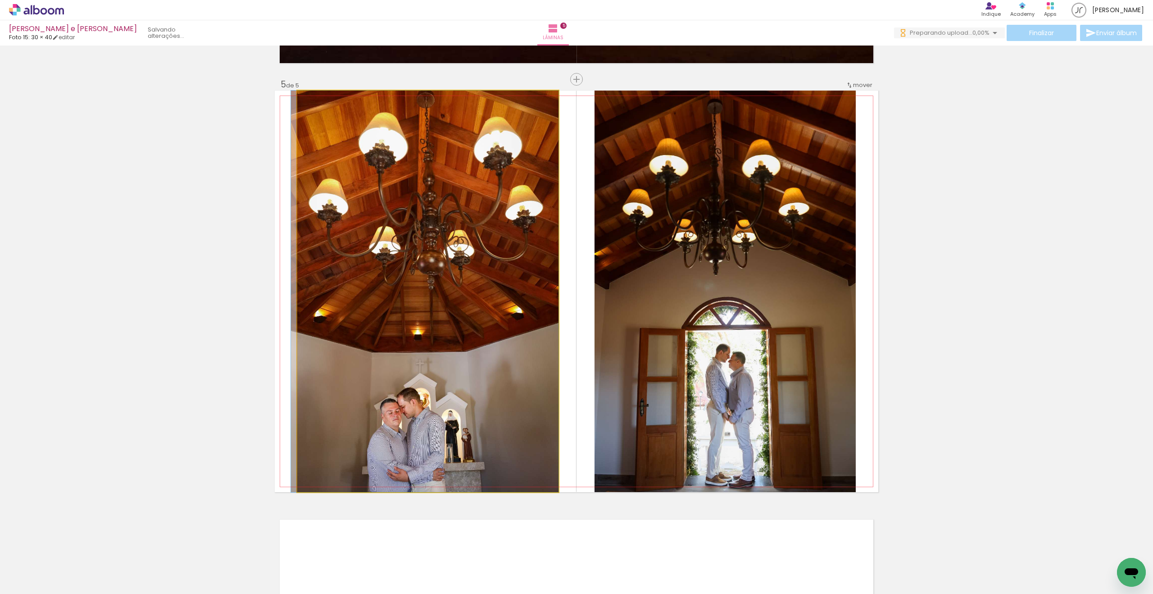
drag, startPoint x: 491, startPoint y: 432, endPoint x: 480, endPoint y: 431, distance: 10.8
click at [482, 429] on div at bounding box center [424, 291] width 267 height 401
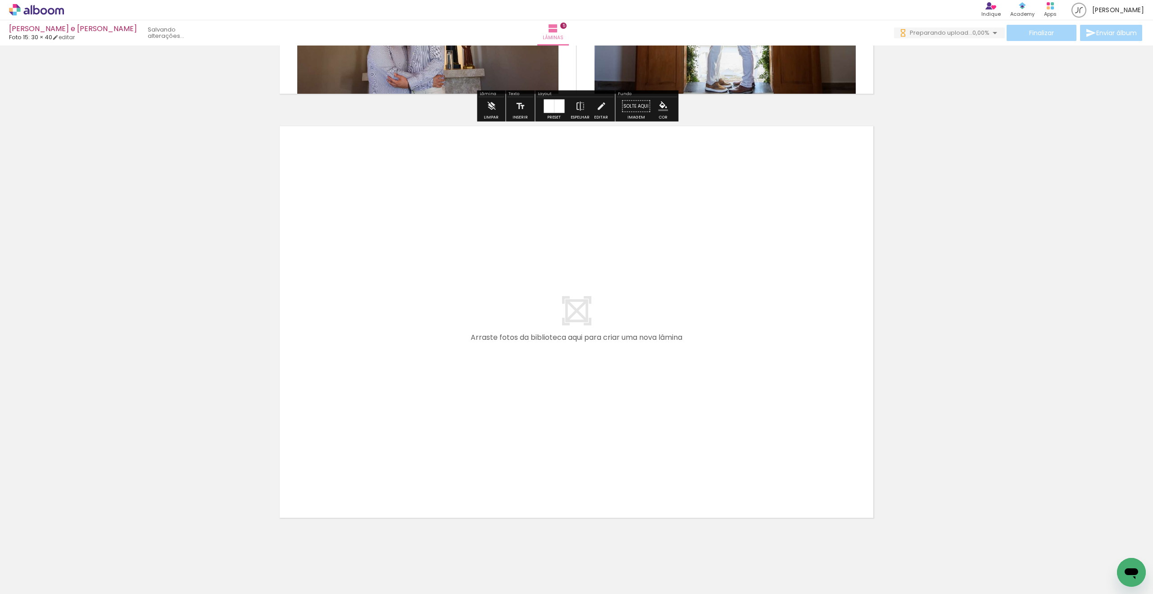
scroll to position [2086, 0]
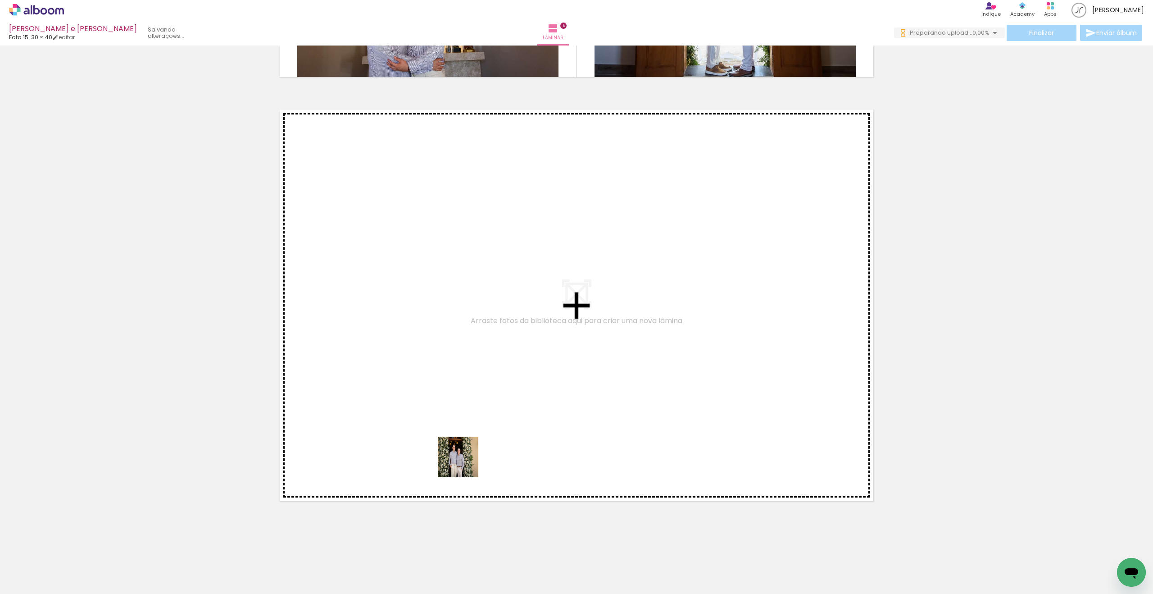
drag, startPoint x: 458, startPoint y: 526, endPoint x: 469, endPoint y: 444, distance: 83.6
click at [469, 444] on quentale-workspace at bounding box center [576, 297] width 1153 height 594
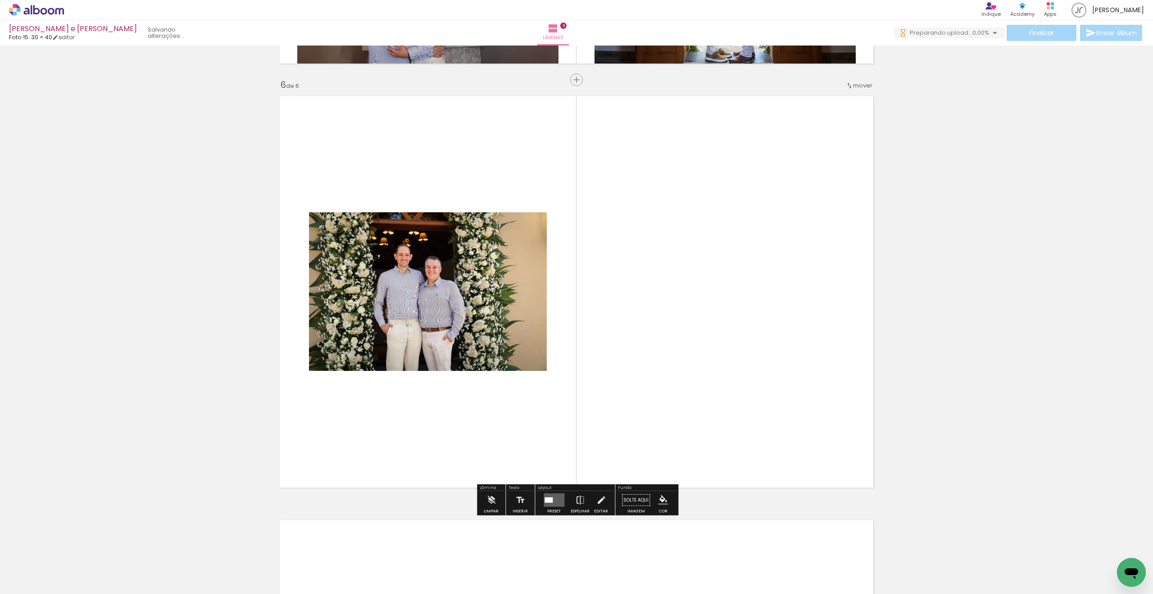
scroll to position [2100, 0]
drag, startPoint x: 402, startPoint y: 554, endPoint x: 453, endPoint y: 435, distance: 128.7
click at [451, 417] on quentale-workspace at bounding box center [576, 297] width 1153 height 594
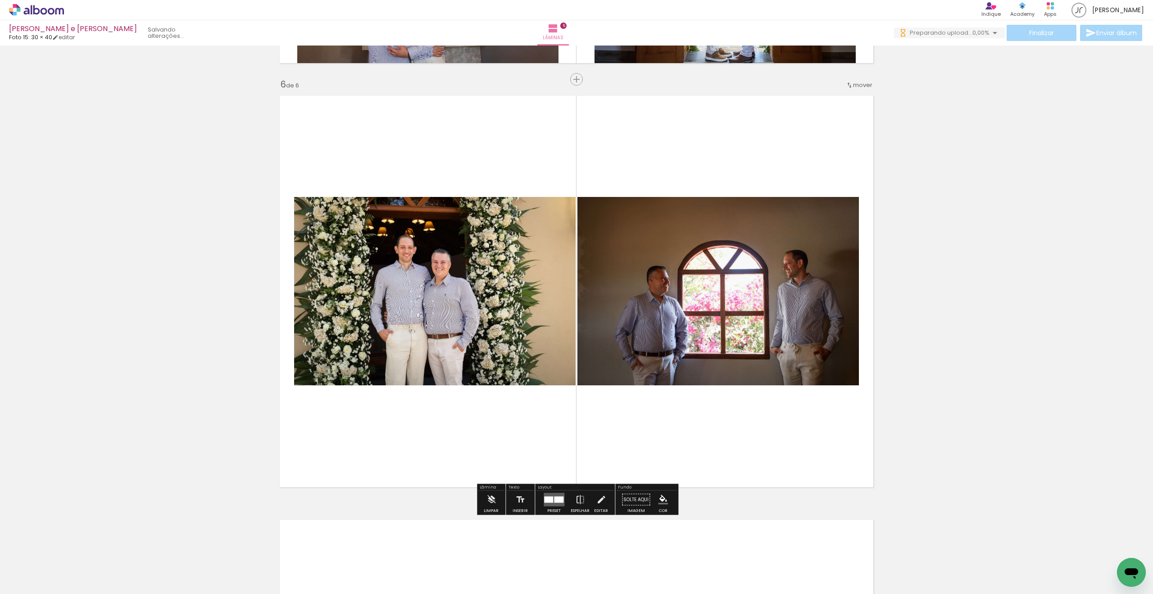
drag, startPoint x: 416, startPoint y: 518, endPoint x: 485, endPoint y: 400, distance: 136.4
click at [478, 411] on quentale-workspace at bounding box center [576, 297] width 1153 height 594
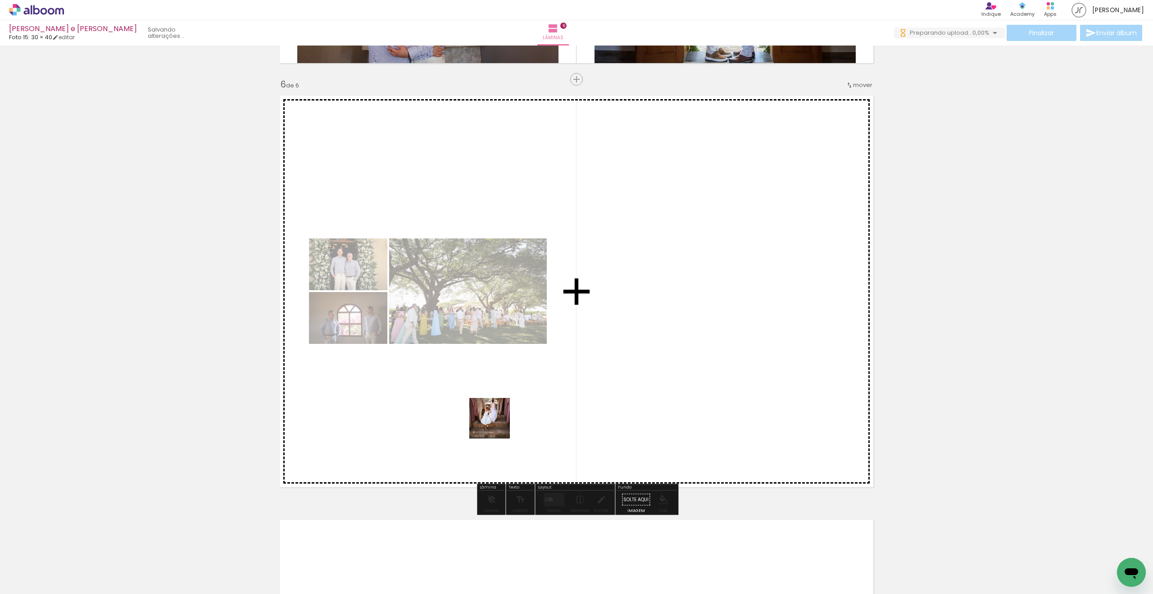
drag, startPoint x: 452, startPoint y: 561, endPoint x: 477, endPoint y: 434, distance: 129.8
click at [503, 412] on quentale-workspace at bounding box center [576, 297] width 1153 height 594
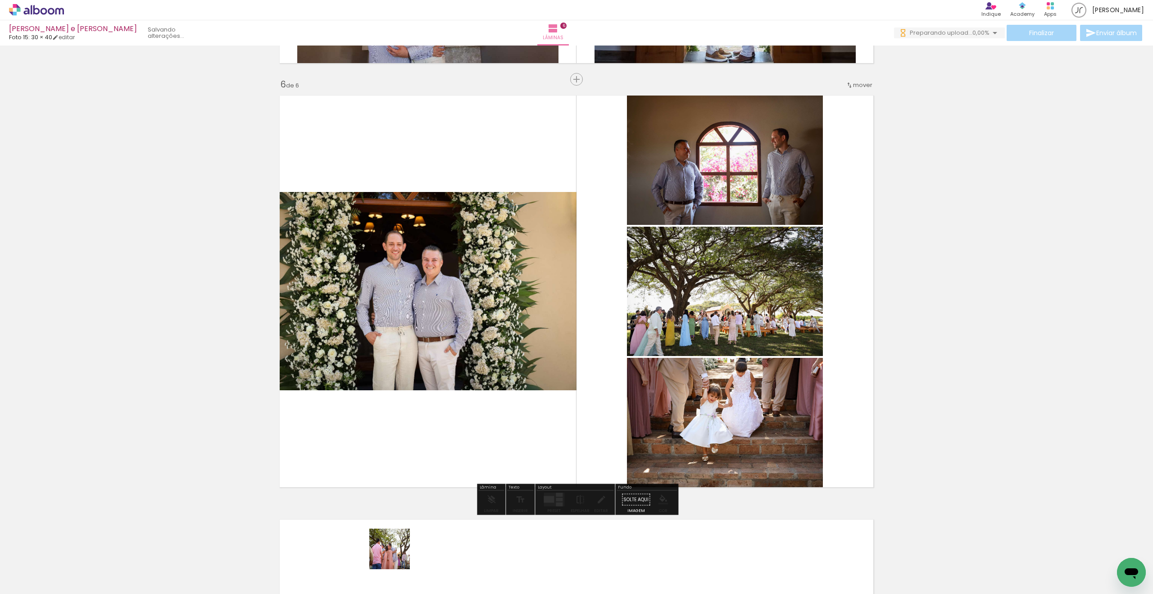
drag, startPoint x: 394, startPoint y: 561, endPoint x: 485, endPoint y: 424, distance: 164.7
click at [481, 423] on quentale-workspace at bounding box center [576, 297] width 1153 height 594
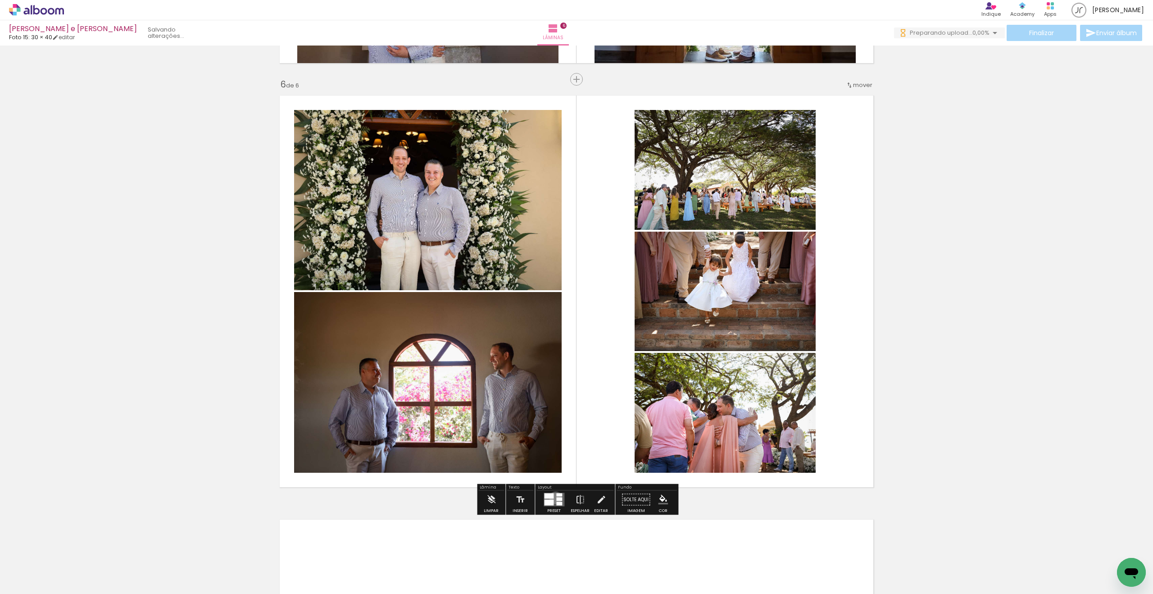
click at [553, 480] on quentale-layouter at bounding box center [554, 500] width 21 height 14
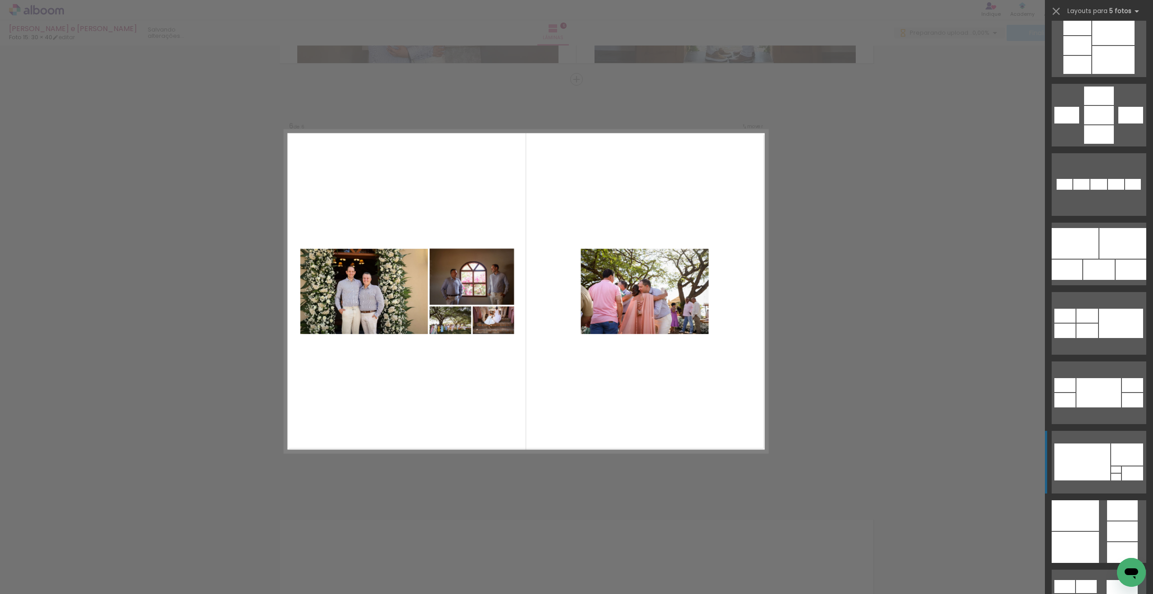
scroll to position [555, 0]
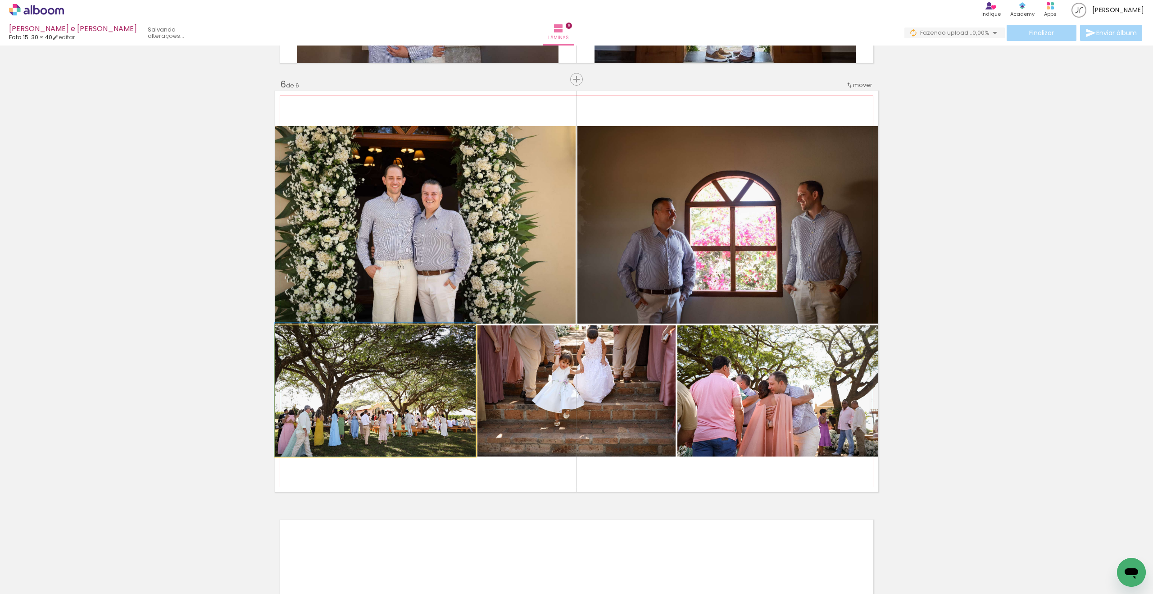
drag, startPoint x: 394, startPoint y: 393, endPoint x: 423, endPoint y: 239, distance: 156.8
click at [0, 0] on slot at bounding box center [0, 0] width 0 height 0
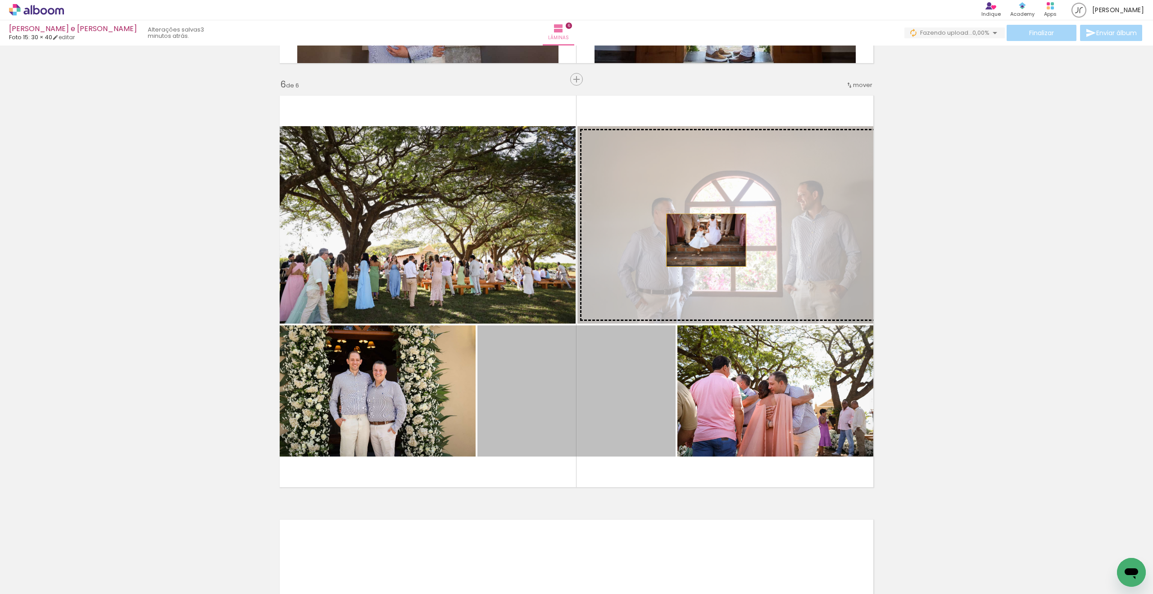
drag, startPoint x: 593, startPoint y: 383, endPoint x: 660, endPoint y: 308, distance: 100.4
click at [0, 0] on slot at bounding box center [0, 0] width 0 height 0
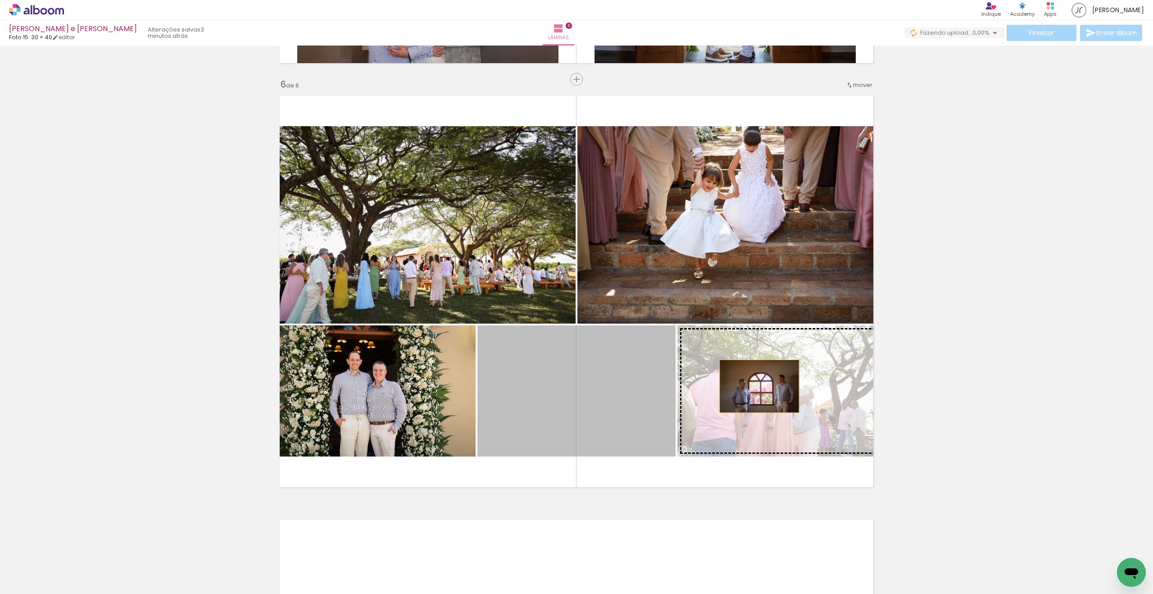
drag, startPoint x: 631, startPoint y: 380, endPoint x: 722, endPoint y: 416, distance: 98.3
click at [0, 0] on slot at bounding box center [0, 0] width 0 height 0
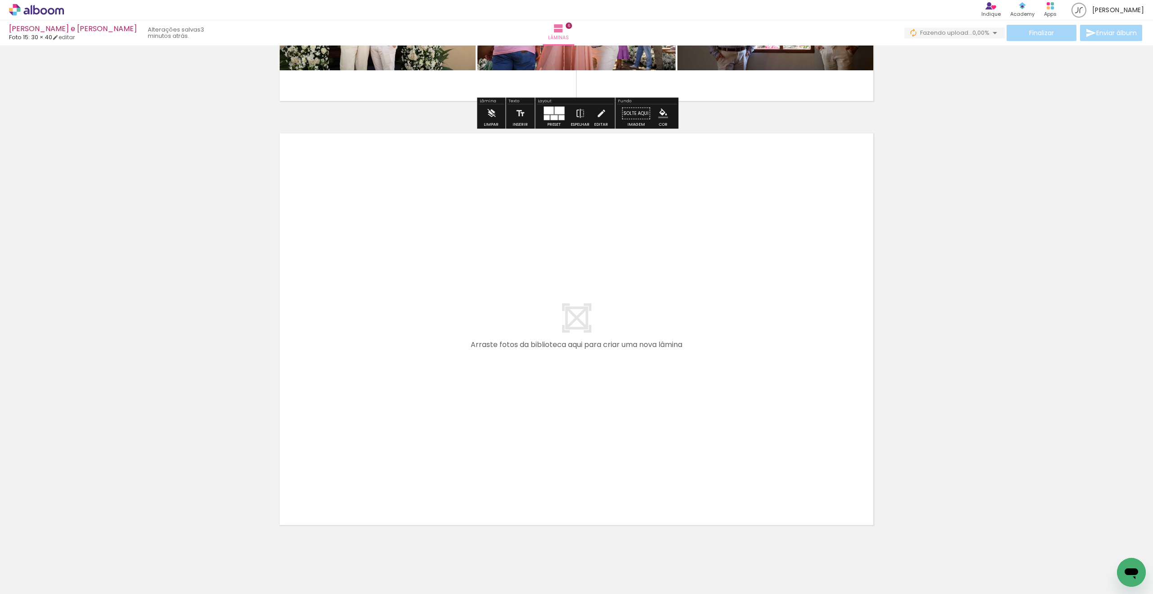
scroll to position [2510, 0]
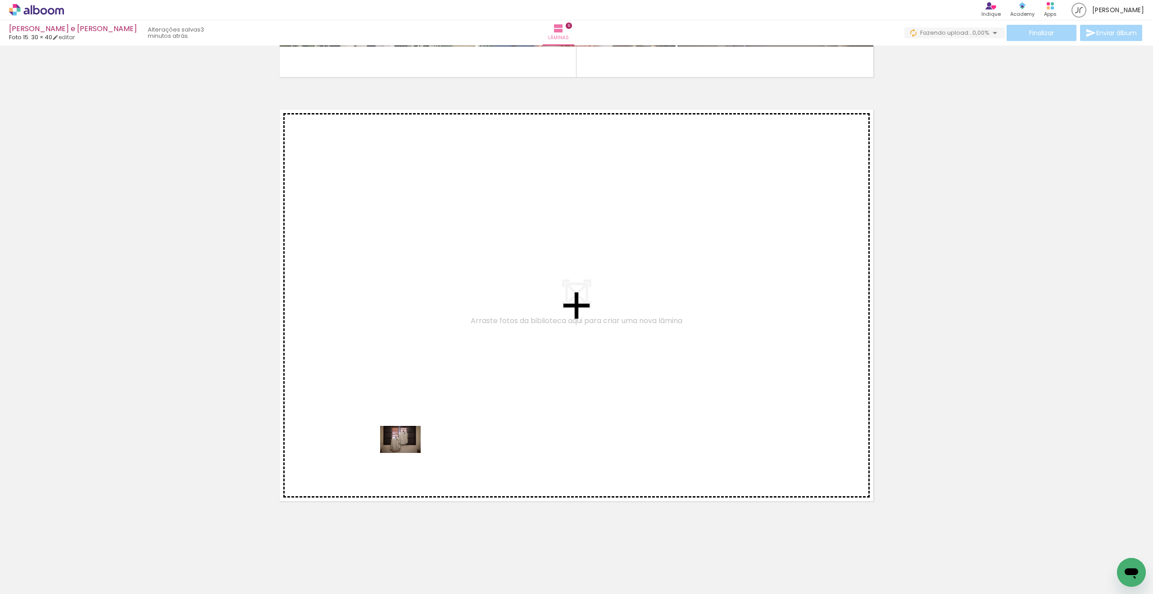
drag, startPoint x: 401, startPoint y: 561, endPoint x: 412, endPoint y: 430, distance: 131.1
click at [412, 430] on quentale-workspace at bounding box center [576, 297] width 1153 height 594
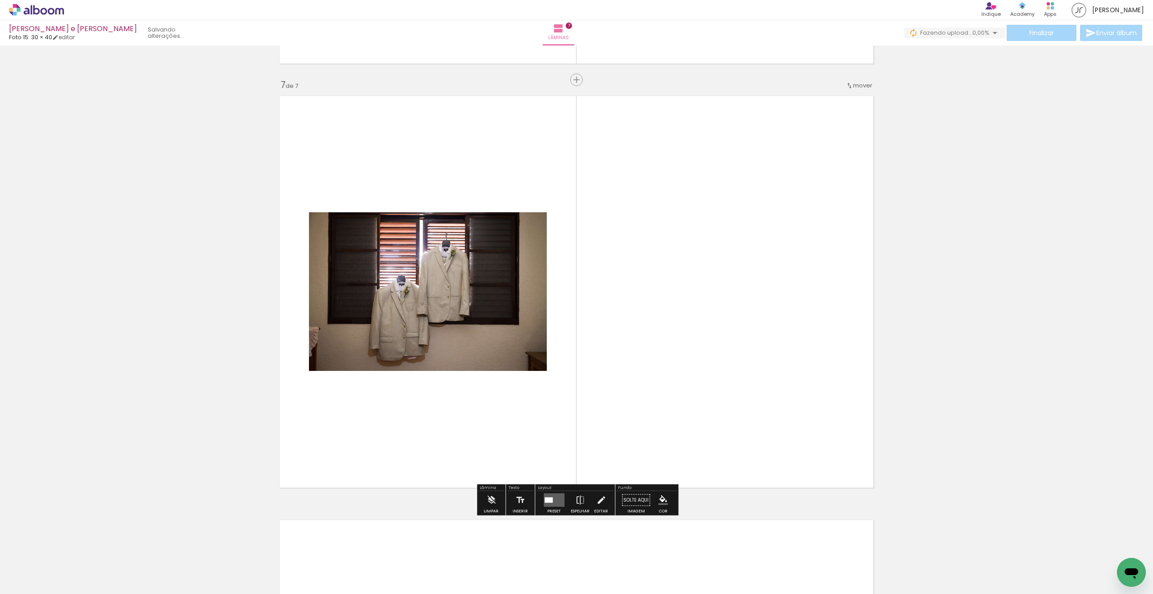
scroll to position [2524, 0]
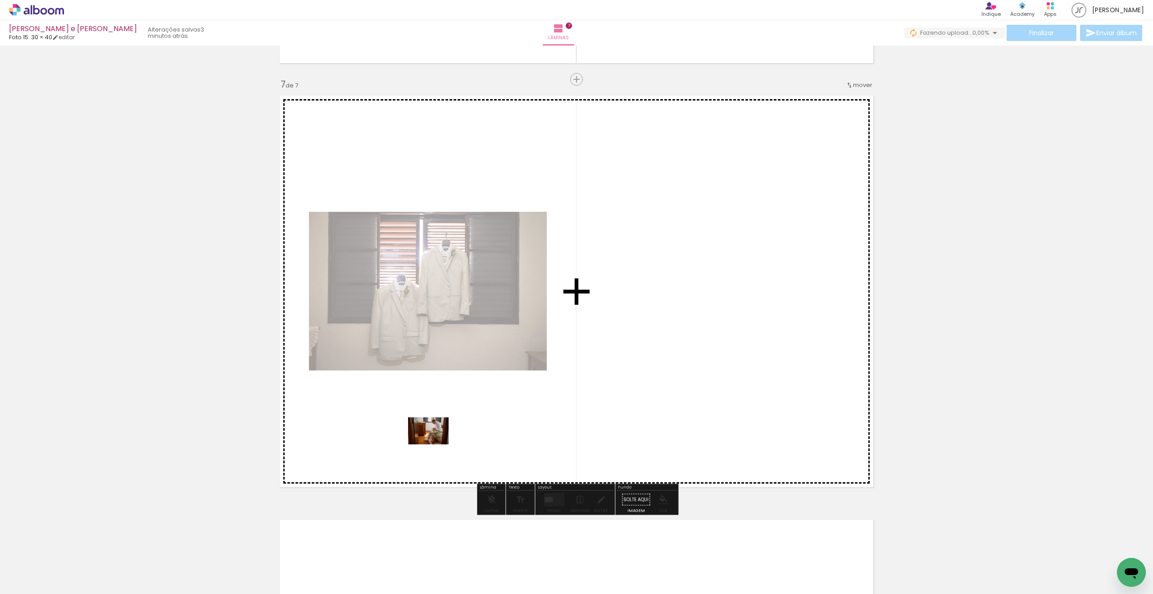
drag, startPoint x: 398, startPoint y: 557, endPoint x: 446, endPoint y: 431, distance: 134.4
click at [453, 400] on quentale-workspace at bounding box center [576, 297] width 1153 height 594
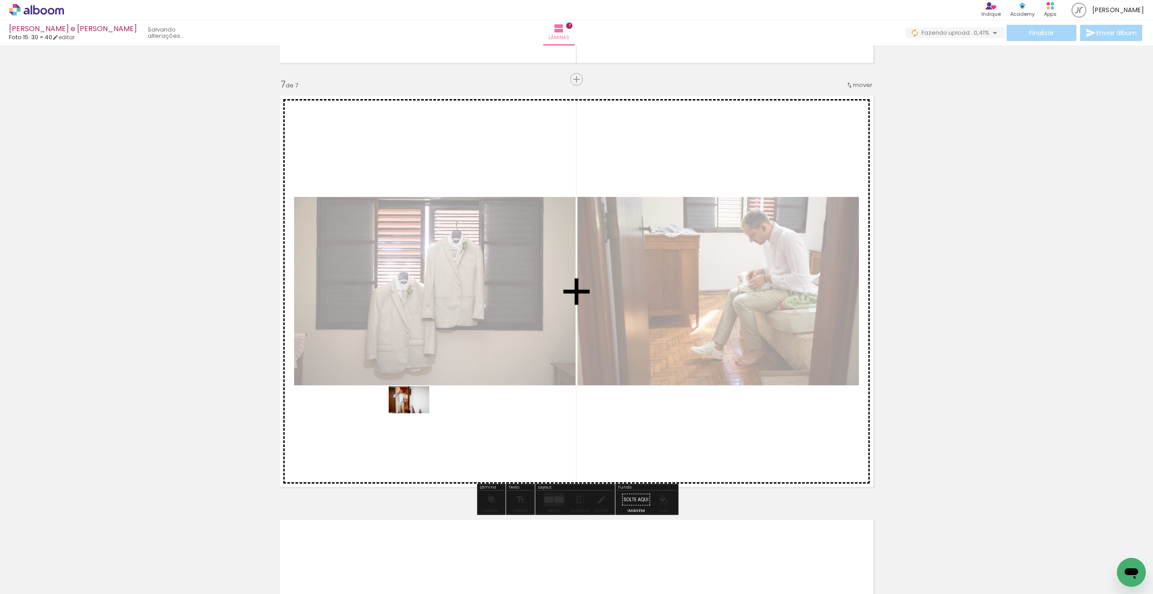
drag, startPoint x: 400, startPoint y: 563, endPoint x: 411, endPoint y: 425, distance: 139.1
click at [418, 404] on quentale-workspace at bounding box center [576, 297] width 1153 height 594
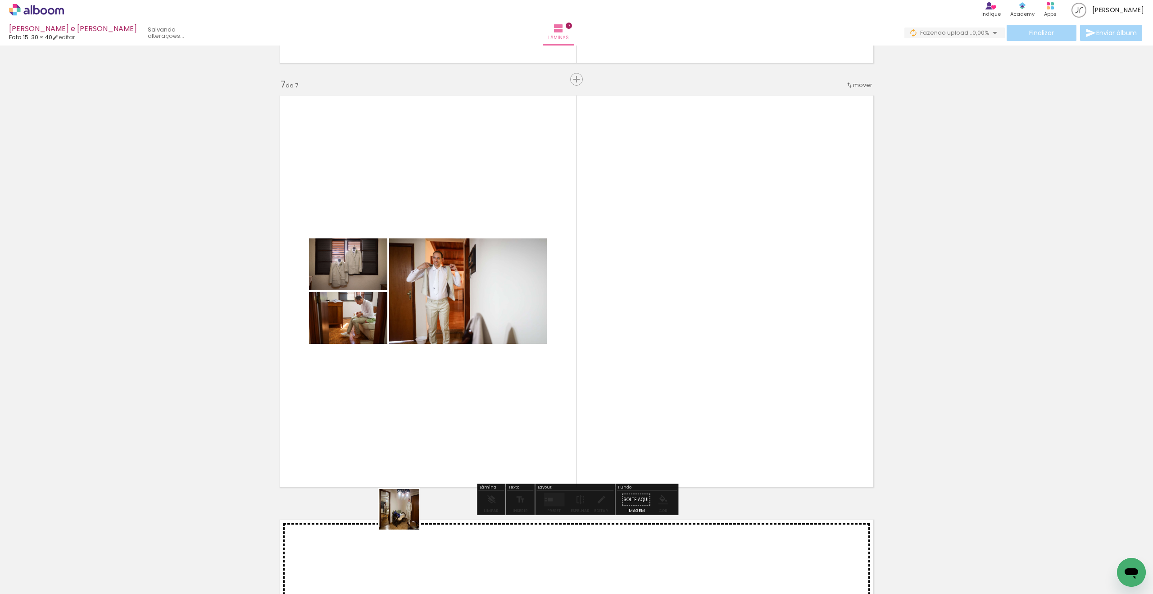
drag, startPoint x: 398, startPoint y: 561, endPoint x: 450, endPoint y: 398, distance: 170.7
click at [451, 395] on quentale-workspace at bounding box center [576, 297] width 1153 height 594
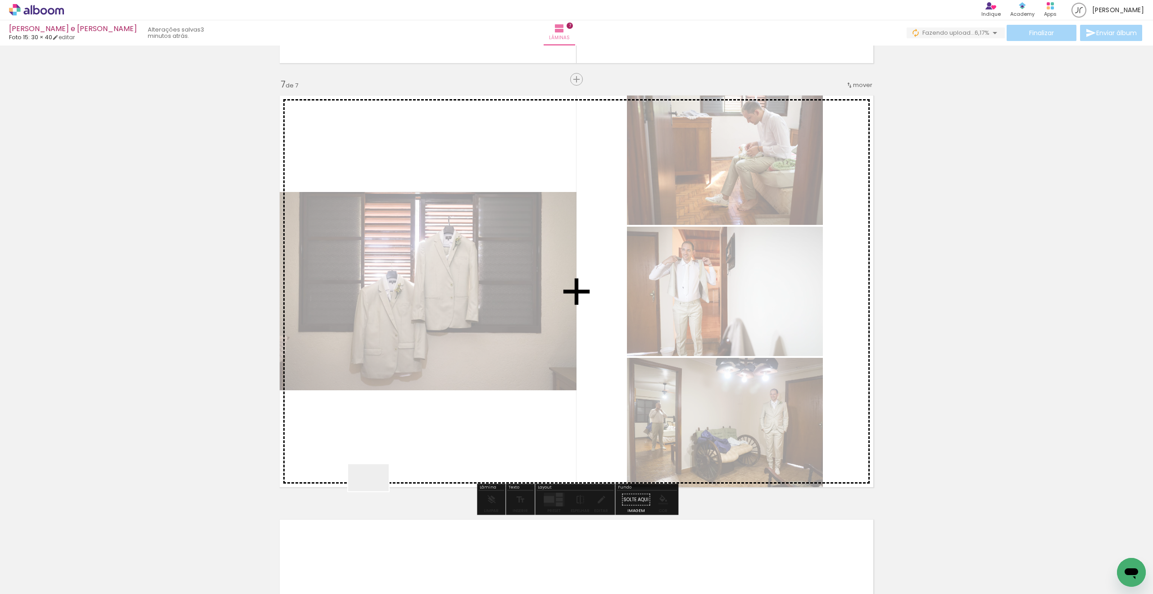
drag, startPoint x: 358, startPoint y: 542, endPoint x: 408, endPoint y: 448, distance: 106.2
click at [405, 442] on quentale-workspace at bounding box center [576, 297] width 1153 height 594
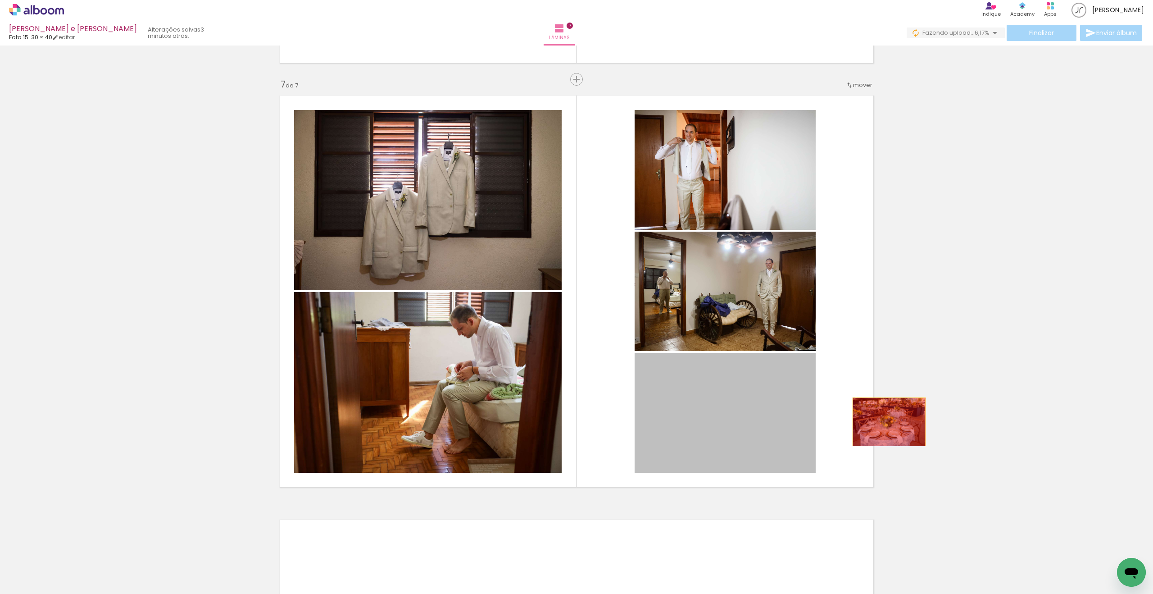
drag, startPoint x: 701, startPoint y: 438, endPoint x: 997, endPoint y: 417, distance: 296.2
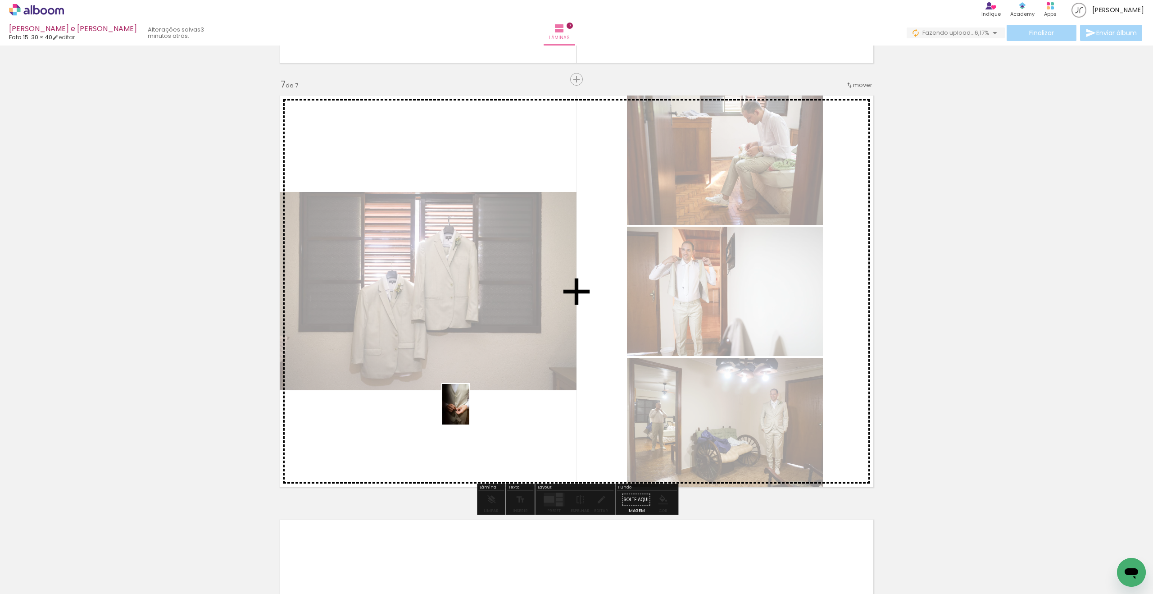
drag, startPoint x: 398, startPoint y: 558, endPoint x: 457, endPoint y: 431, distance: 139.6
click at [469, 411] on quentale-workspace at bounding box center [576, 297] width 1153 height 594
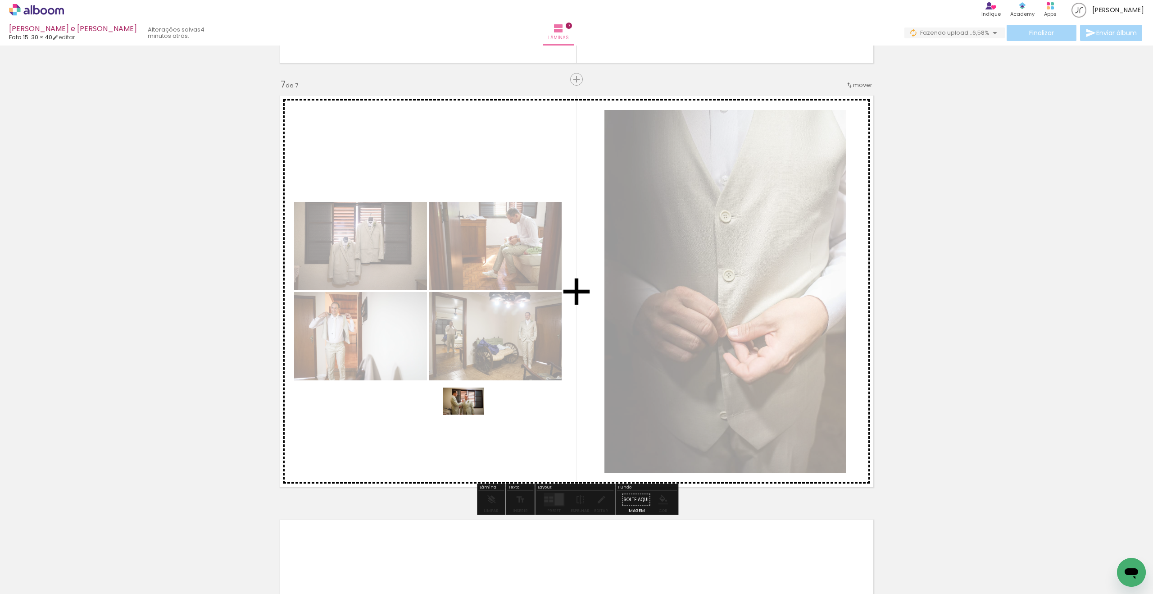
drag, startPoint x: 404, startPoint y: 559, endPoint x: 462, endPoint y: 430, distance: 141.9
click at [470, 415] on quentale-workspace at bounding box center [576, 297] width 1153 height 594
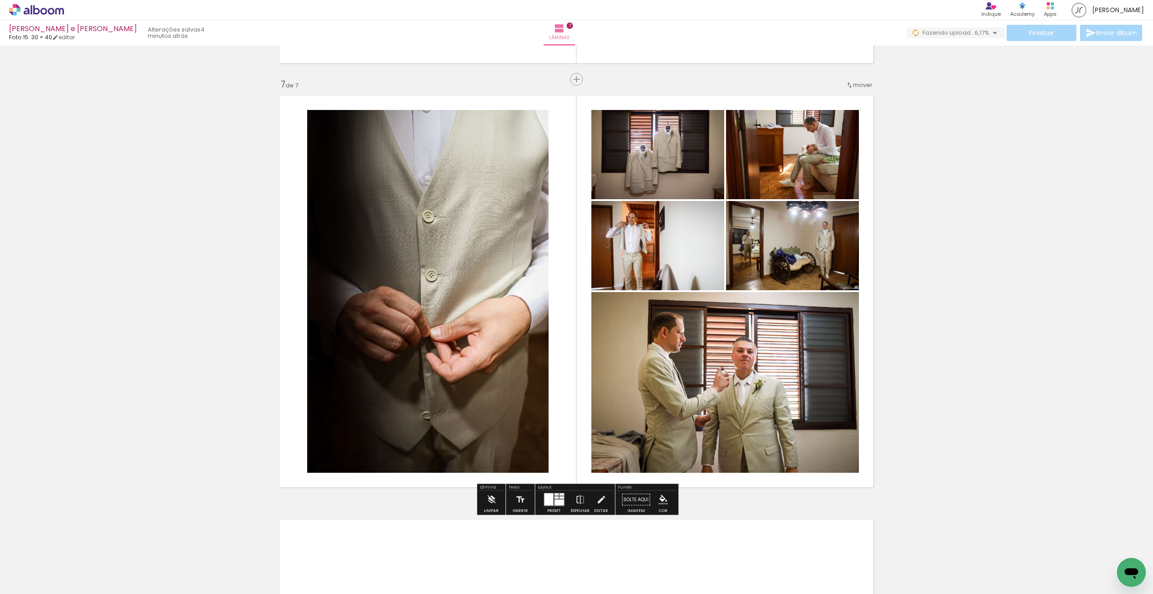
click at [559, 480] on div at bounding box center [561, 497] width 5 height 2
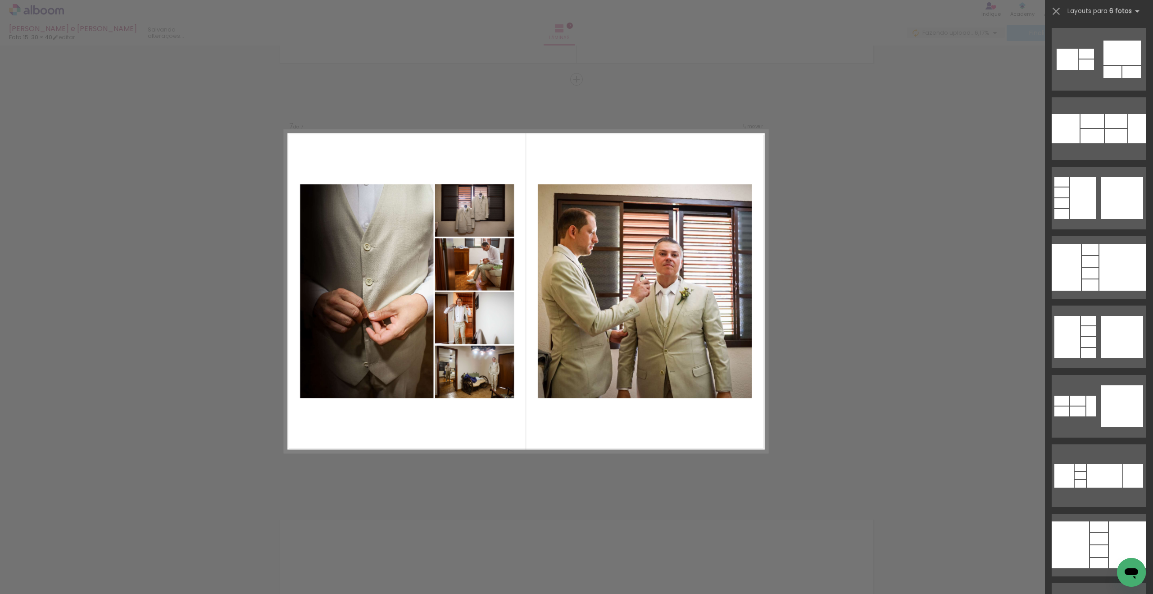
scroll to position [4438, 0]
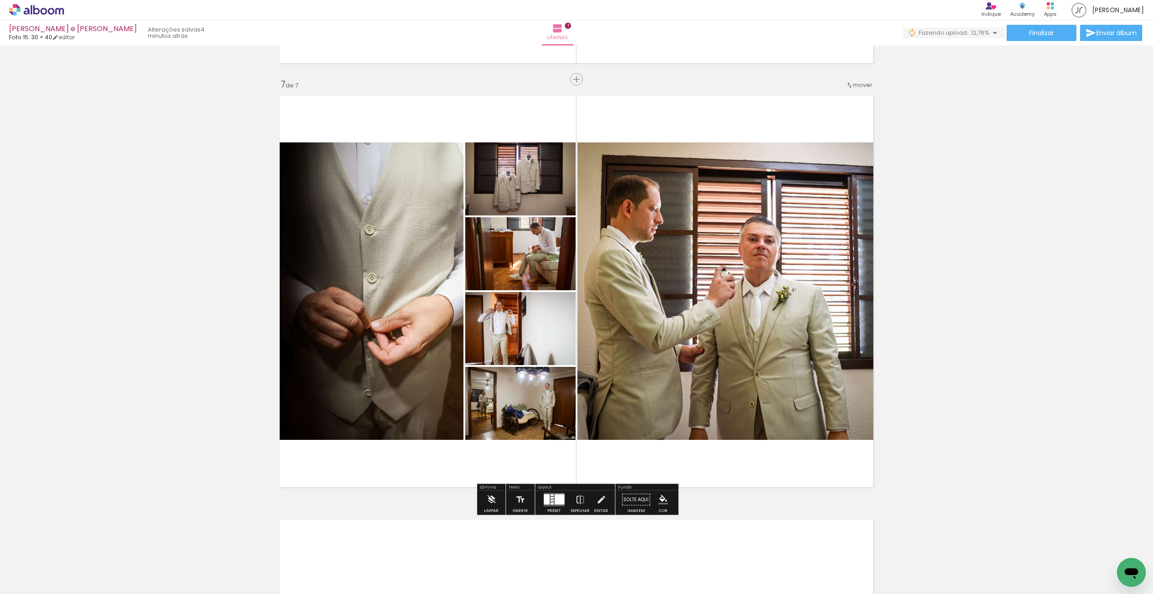
scroll to position [4993, 0]
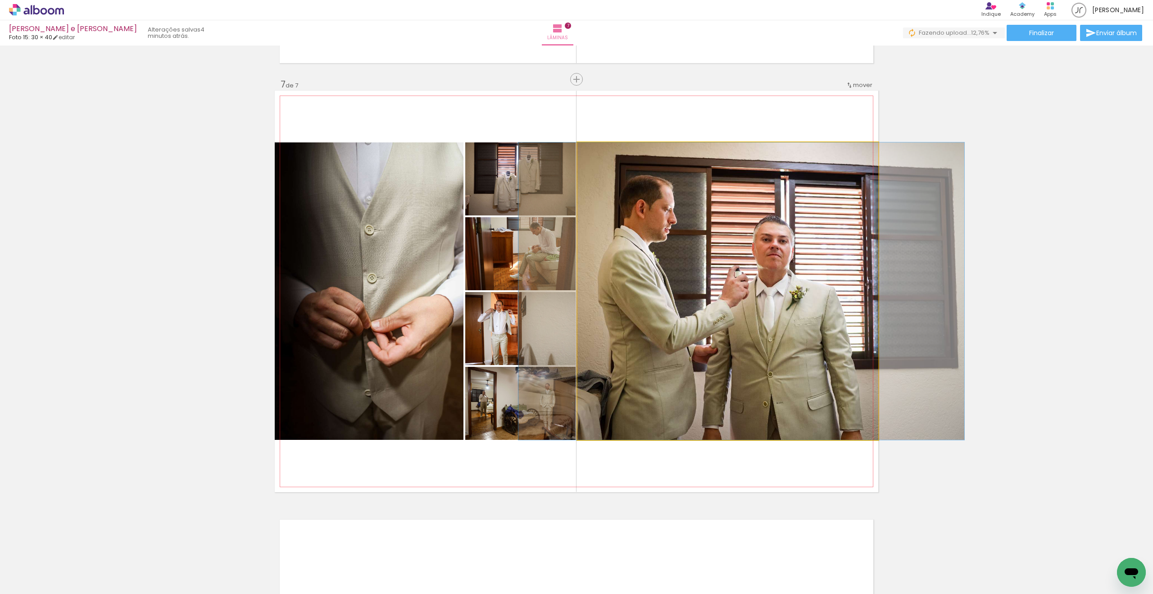
drag, startPoint x: 720, startPoint y: 354, endPoint x: 730, endPoint y: 352, distance: 9.8
click at [663, 351] on div at bounding box center [741, 290] width 446 height 297
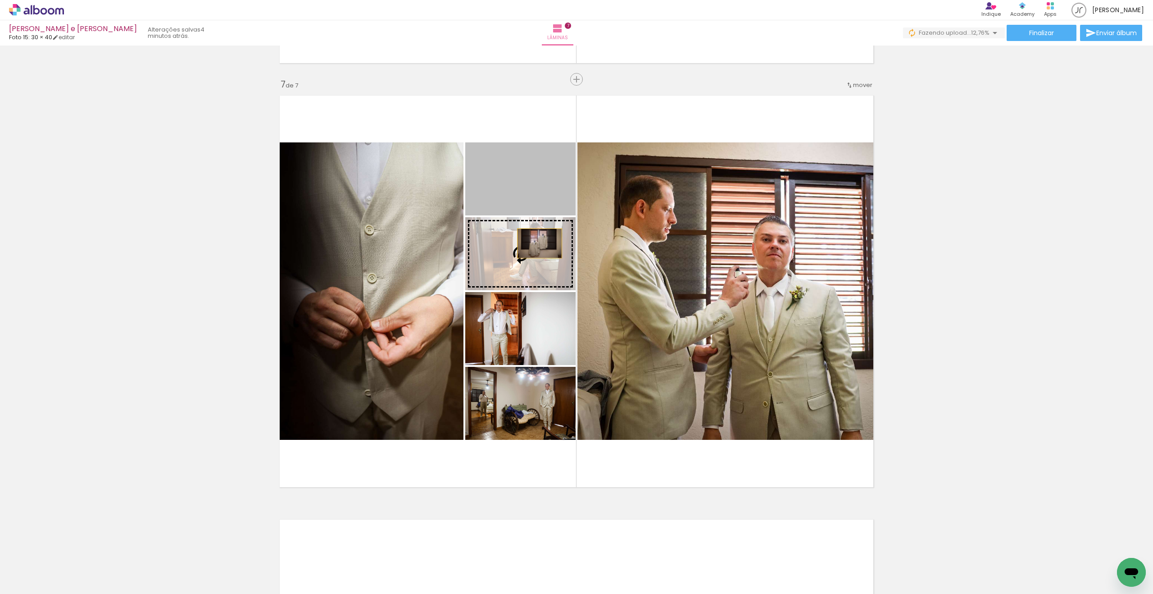
drag, startPoint x: 548, startPoint y: 172, endPoint x: 537, endPoint y: 248, distance: 76.5
click at [0, 0] on slot at bounding box center [0, 0] width 0 height 0
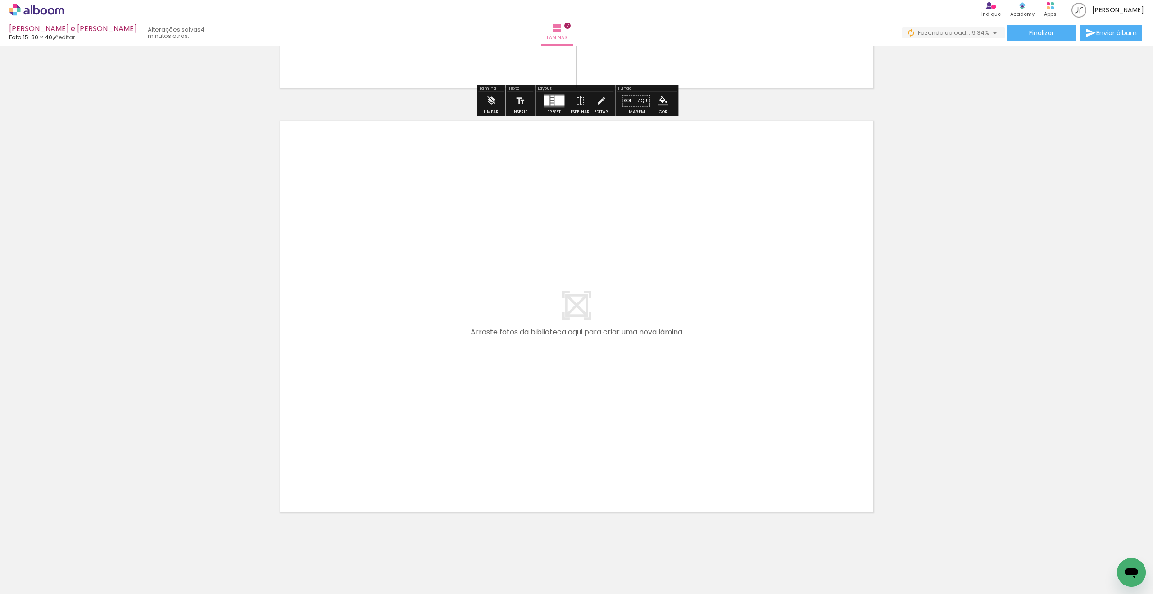
scroll to position [2933, 0]
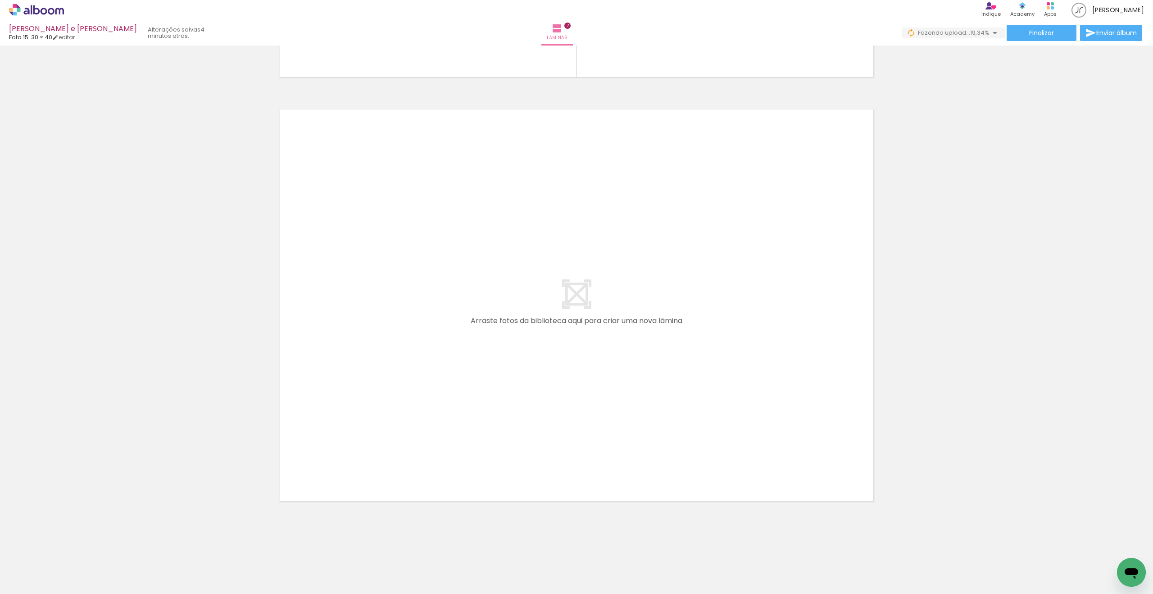
drag, startPoint x: 398, startPoint y: 545, endPoint x: 403, endPoint y: 392, distance: 152.8
click at [403, 392] on quentale-workspace at bounding box center [576, 297] width 1153 height 594
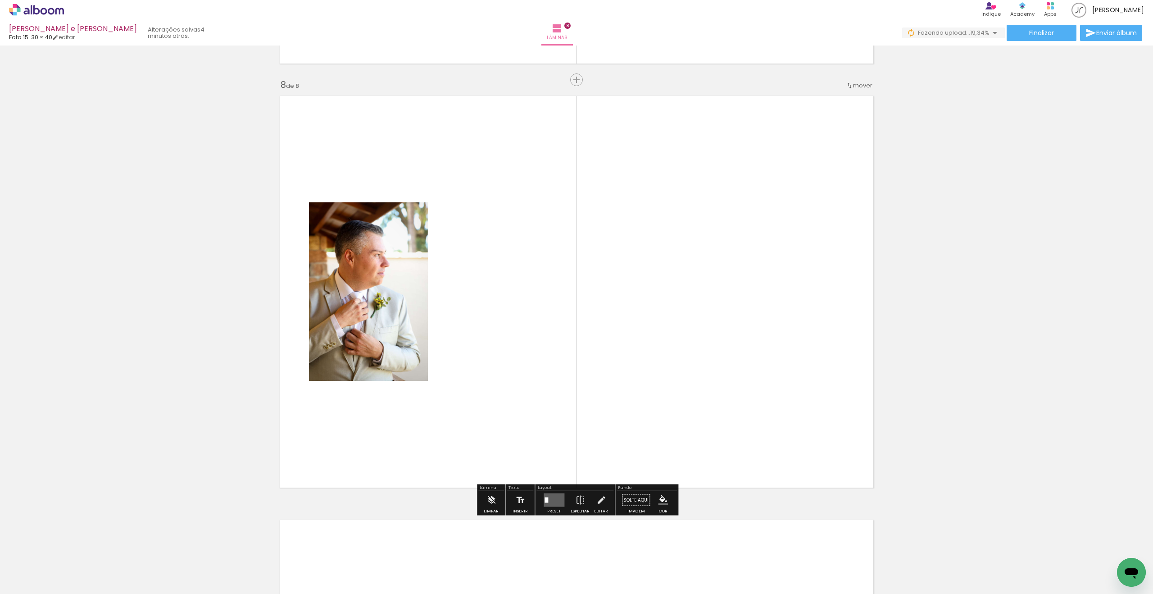
scroll to position [2947, 0]
drag, startPoint x: 406, startPoint y: 548, endPoint x: 447, endPoint y: 400, distance: 153.6
click at [461, 375] on quentale-workspace at bounding box center [576, 297] width 1153 height 594
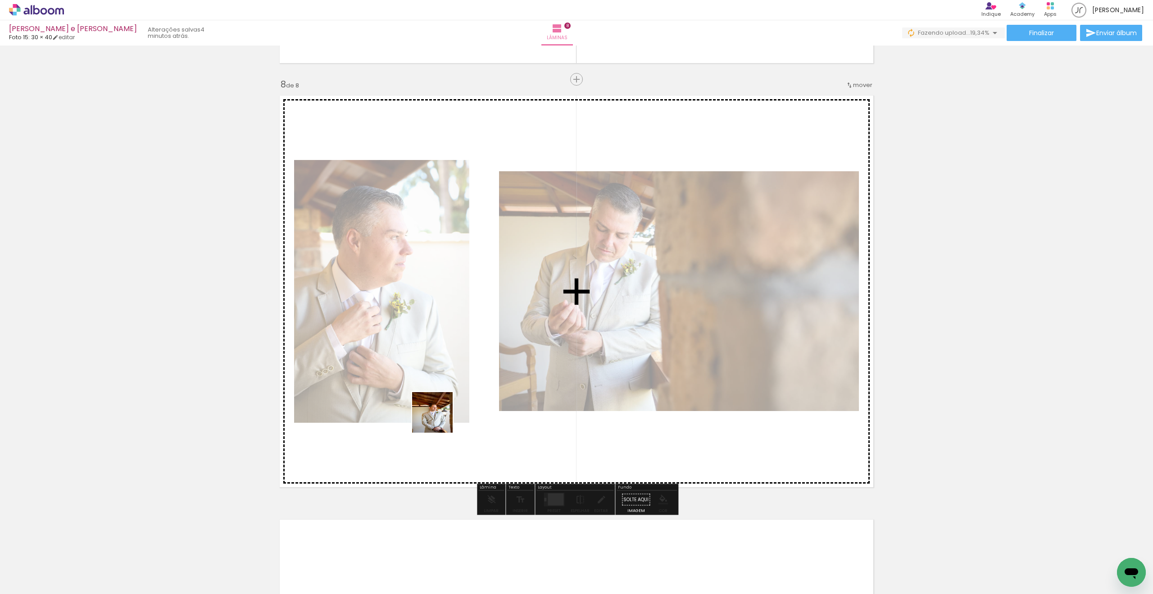
drag, startPoint x: 408, startPoint y: 559, endPoint x: 449, endPoint y: 377, distance: 186.0
click at [458, 368] on quentale-workspace at bounding box center [576, 297] width 1153 height 594
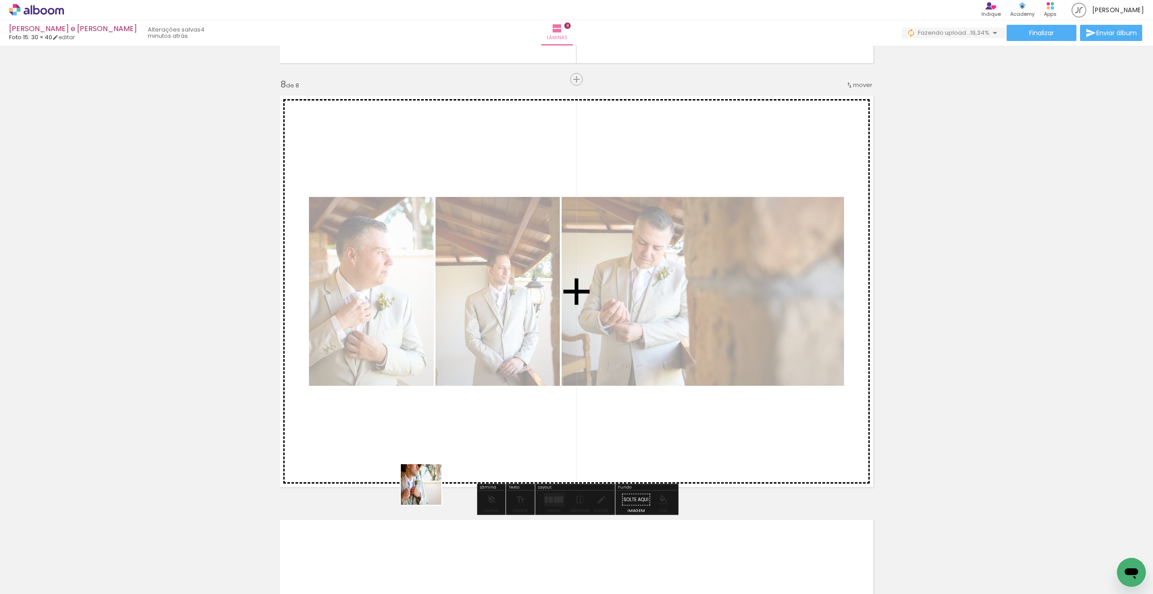
drag, startPoint x: 407, startPoint y: 532, endPoint x: 508, endPoint y: 391, distance: 173.3
click at [507, 389] on quentale-workspace at bounding box center [576, 297] width 1153 height 594
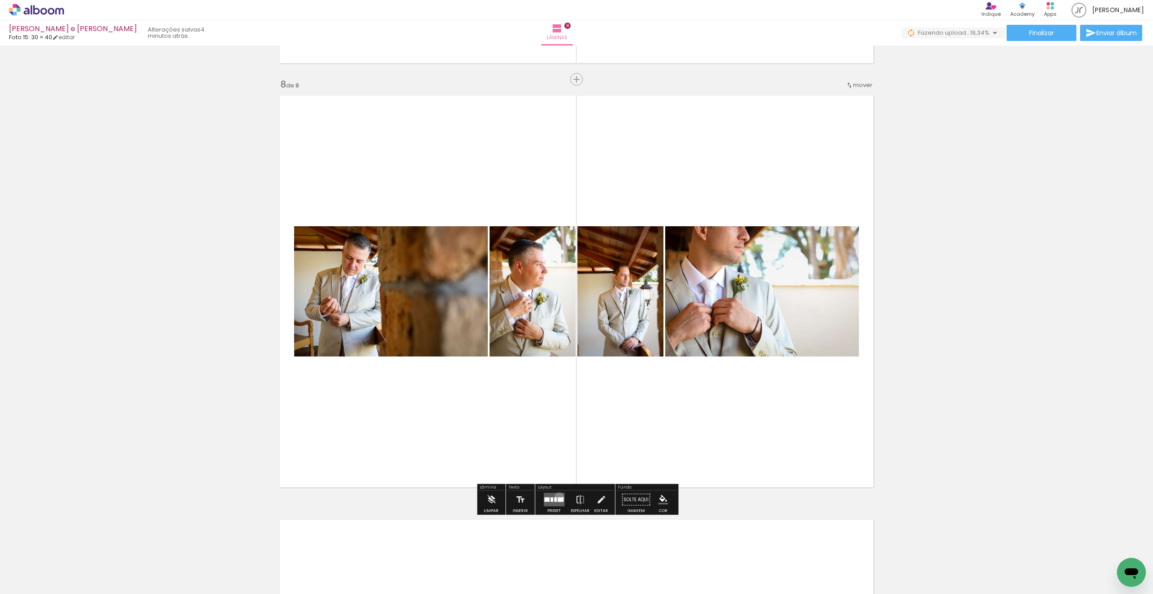
click at [556, 496] on quentale-layouter at bounding box center [554, 500] width 21 height 14
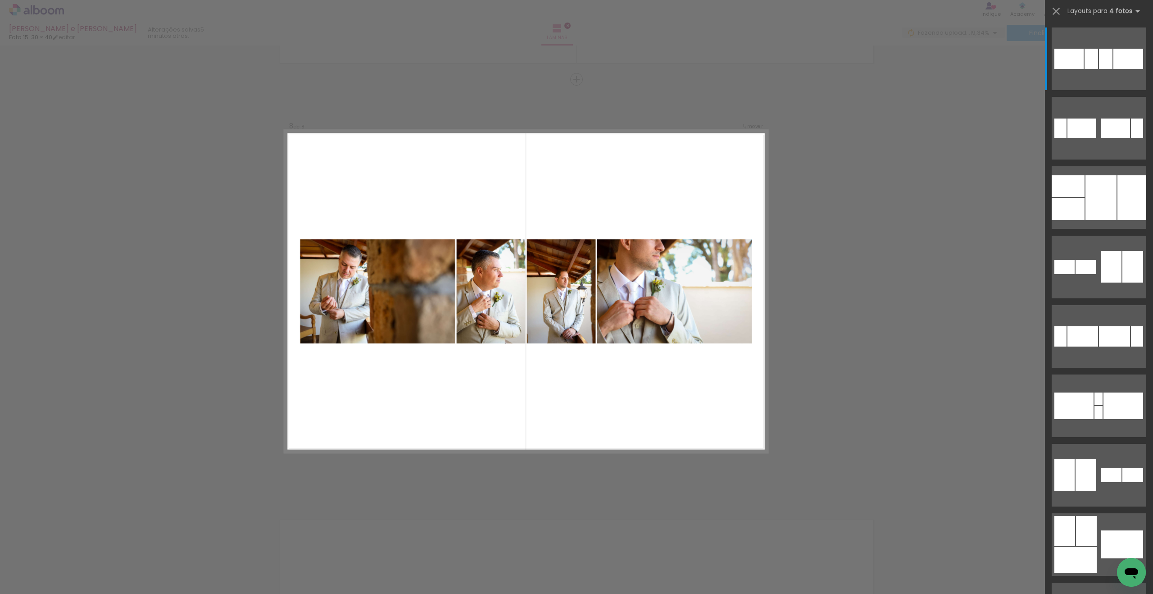
click at [1151, 415] on div at bounding box center [1099, 401] width 108 height 69
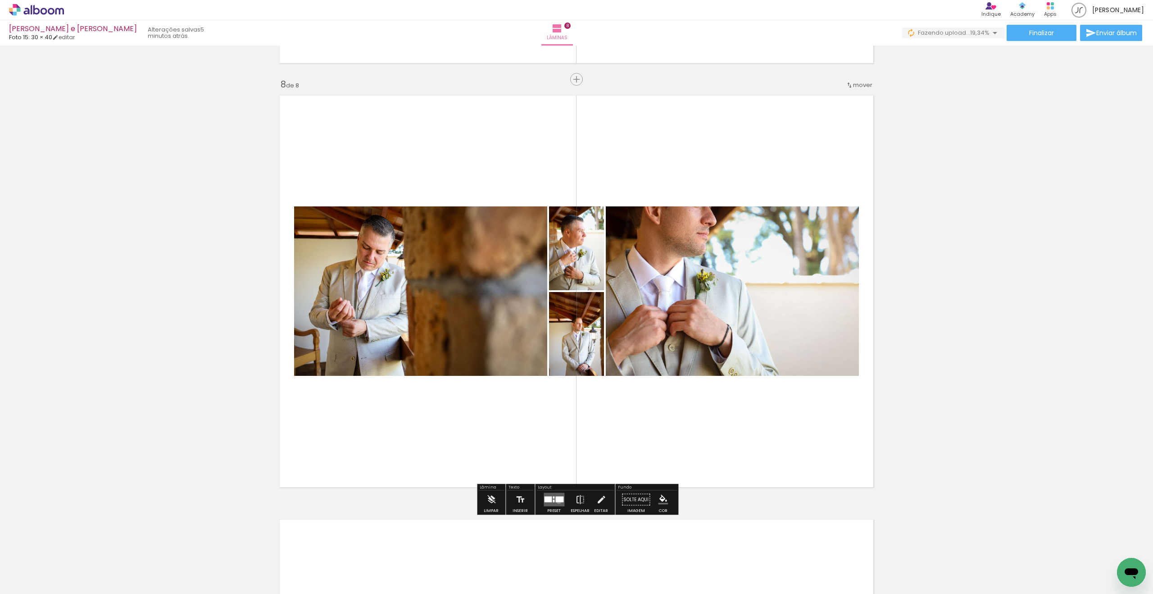
drag, startPoint x: 557, startPoint y: 501, endPoint x: 570, endPoint y: 493, distance: 15.4
click at [555, 499] on div at bounding box center [559, 499] width 8 height 6
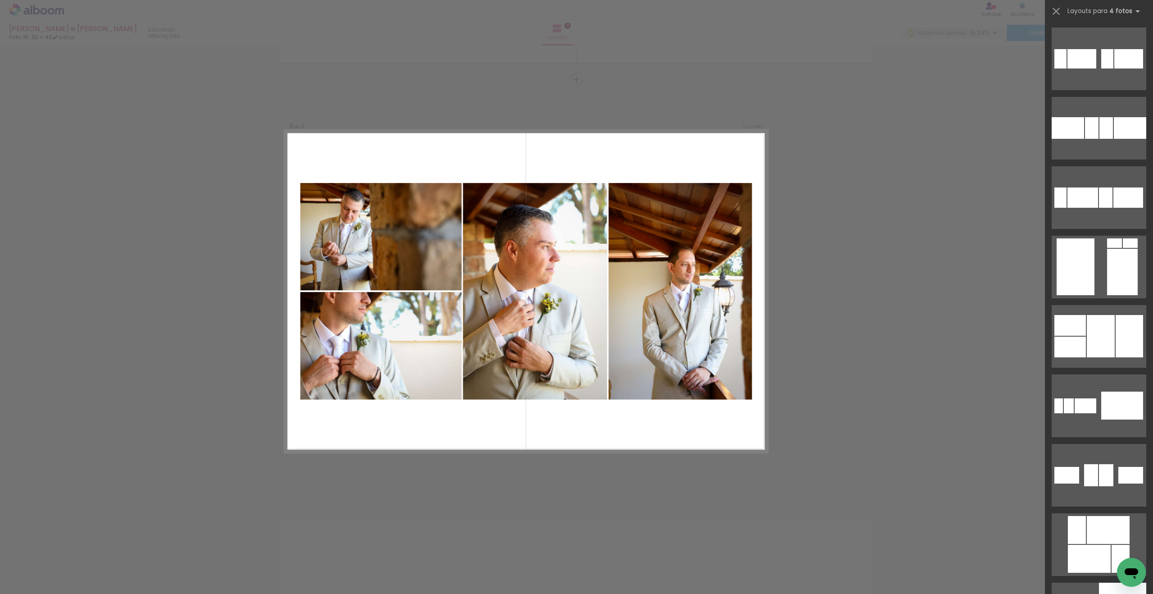
scroll to position [2566, 0]
